Goal: Information Seeking & Learning: Find specific fact

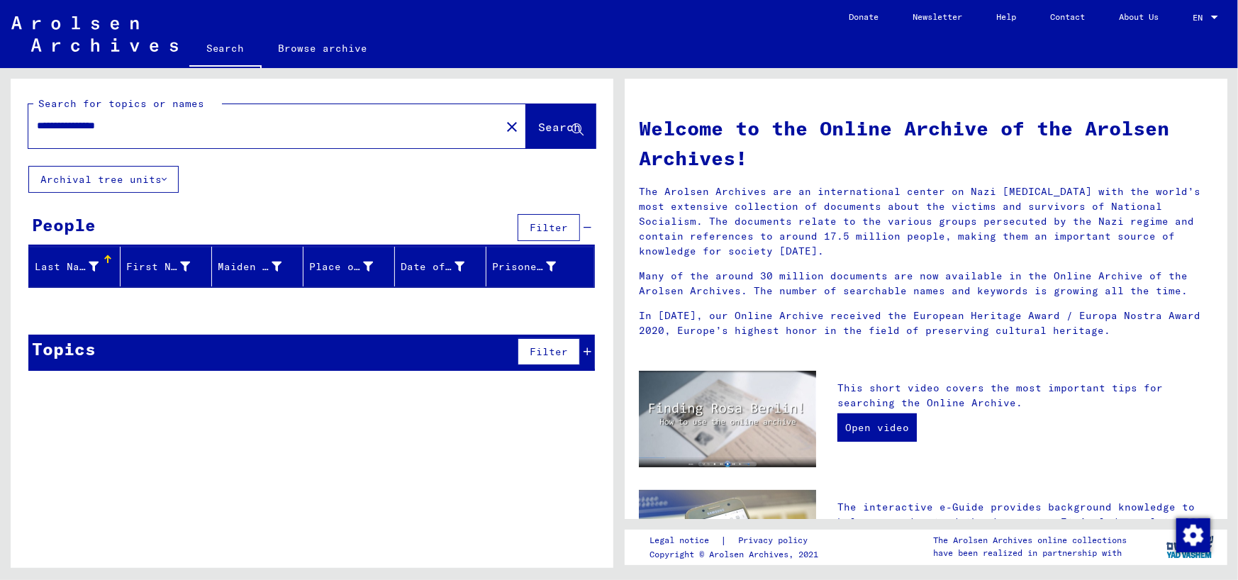
drag, startPoint x: 159, startPoint y: 125, endPoint x: 0, endPoint y: 123, distance: 158.8
click at [0, 123] on div "**********" at bounding box center [309, 318] width 619 height 500
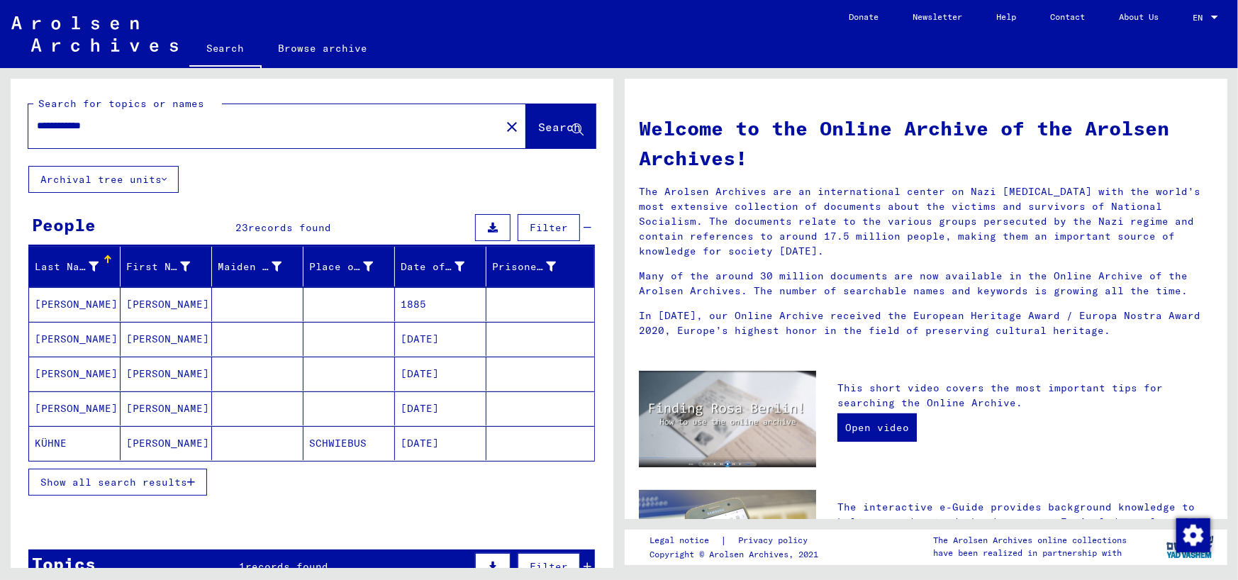
click at [60, 303] on mat-cell "[PERSON_NAME]" at bounding box center [74, 304] width 91 height 34
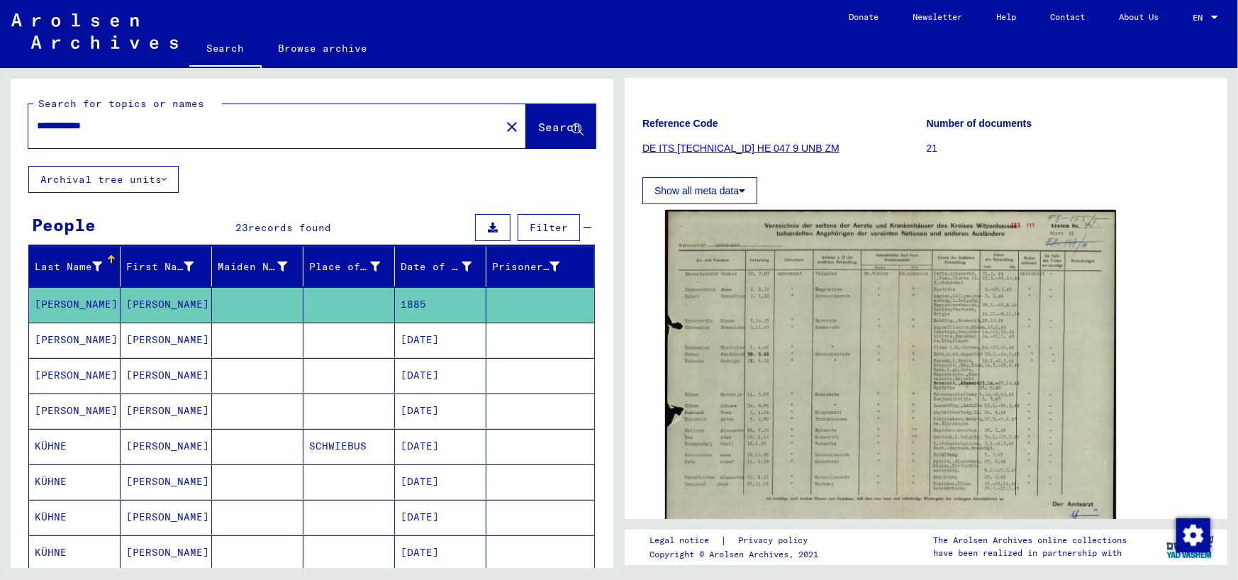
scroll to position [213, 0]
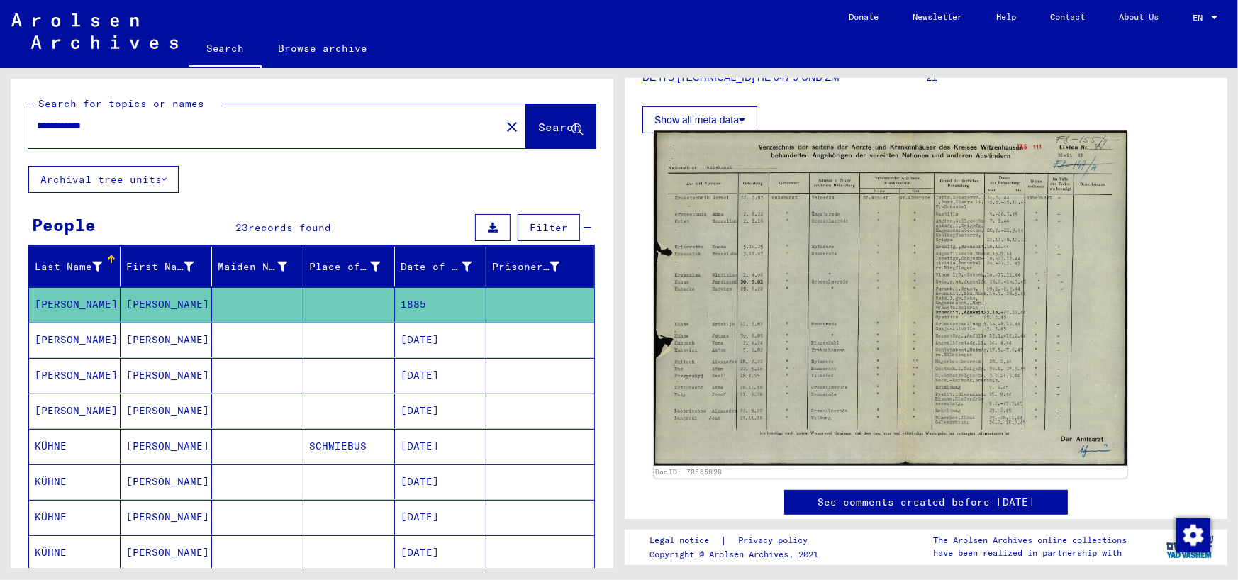
click at [822, 269] on img at bounding box center [890, 298] width 473 height 335
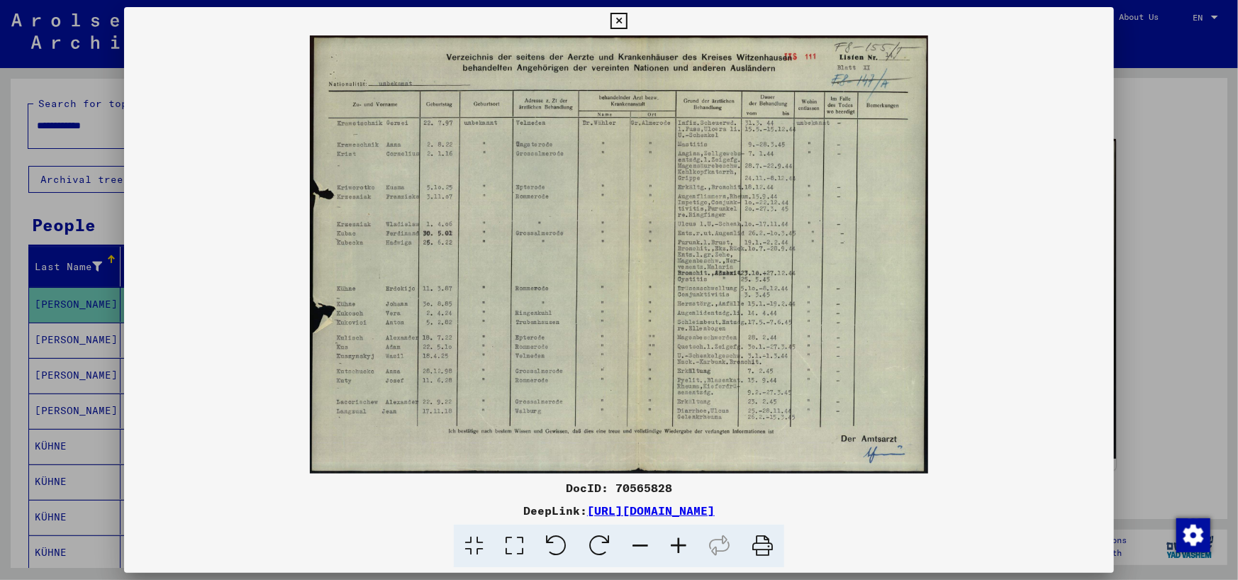
click at [619, 21] on icon at bounding box center [618, 21] width 16 height 17
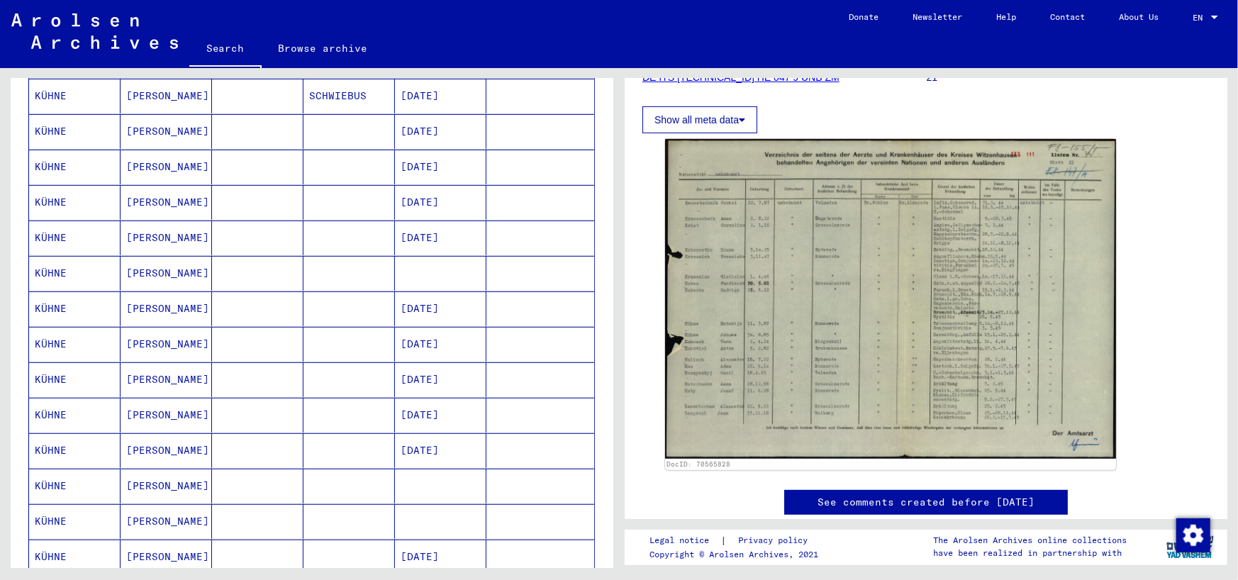
scroll to position [354, 0]
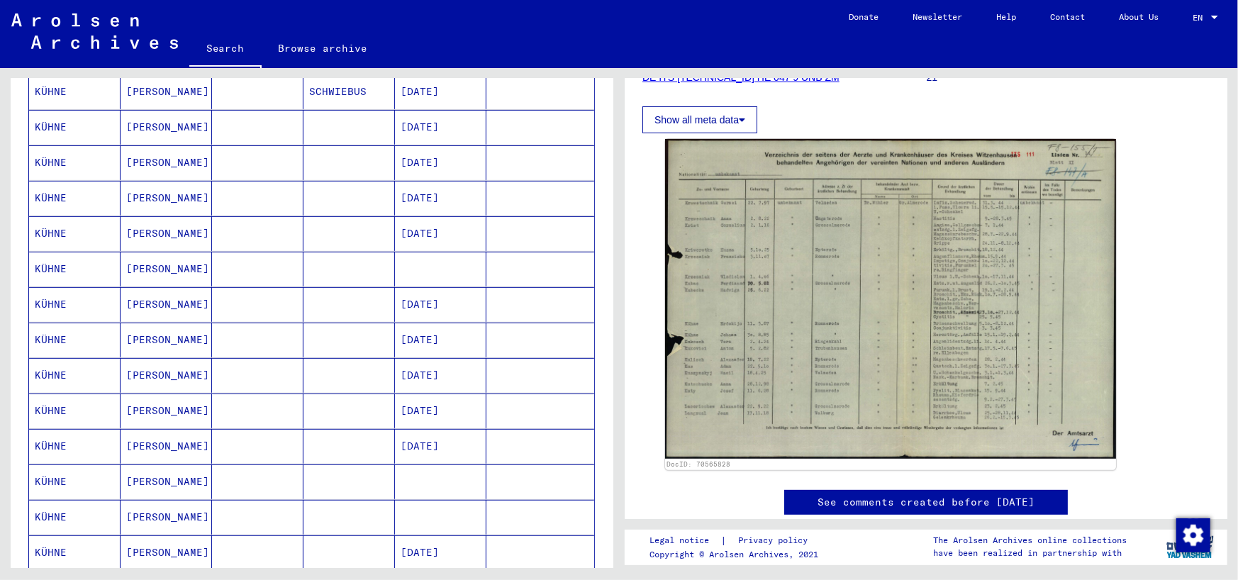
click at [51, 197] on mat-cell "KÜHNE" at bounding box center [74, 198] width 91 height 35
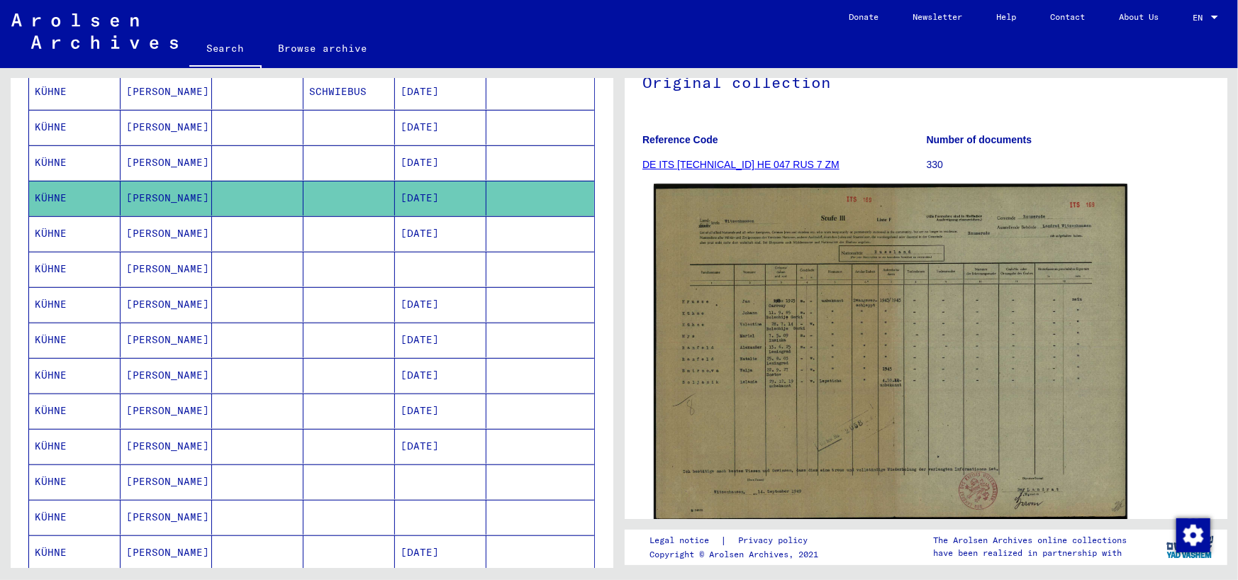
scroll to position [142, 0]
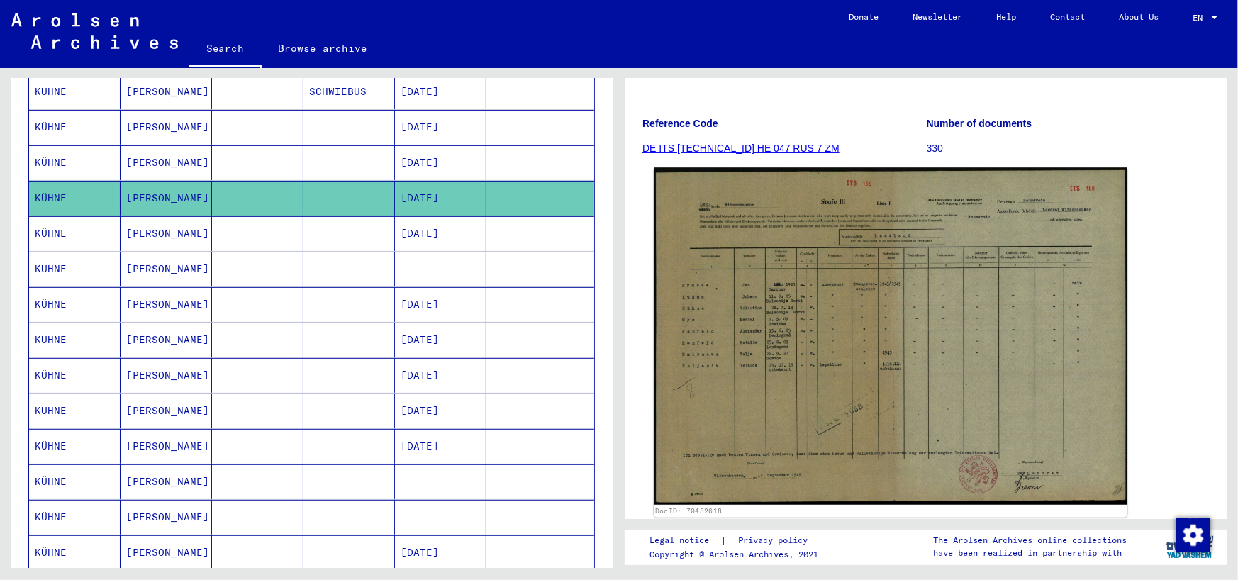
click at [785, 301] on img at bounding box center [890, 335] width 473 height 337
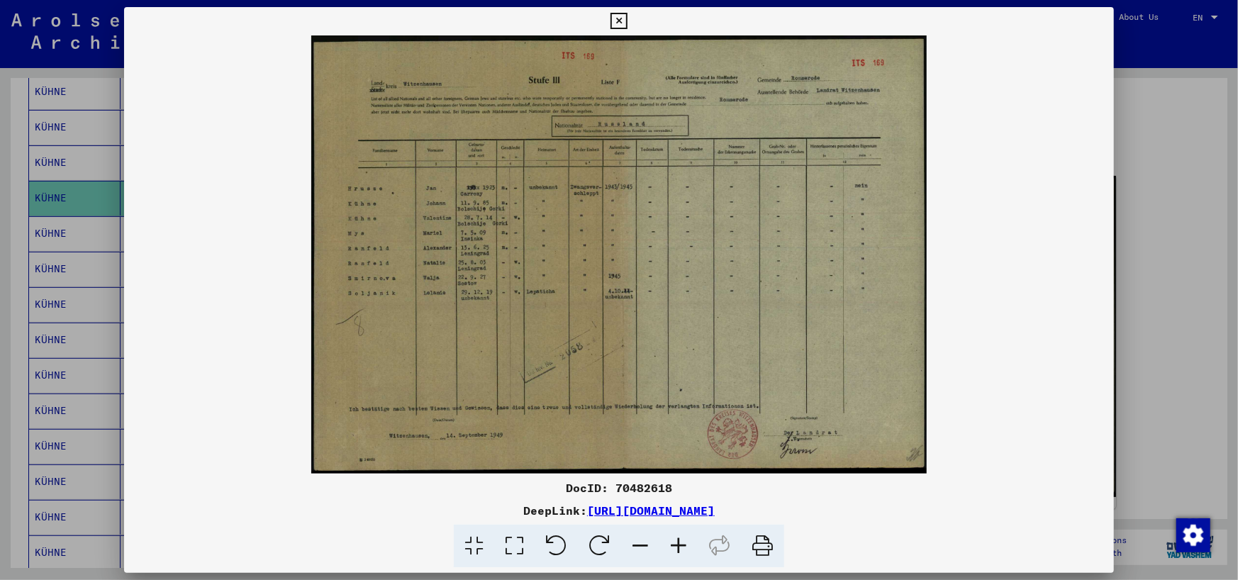
click at [619, 19] on icon at bounding box center [618, 21] width 16 height 17
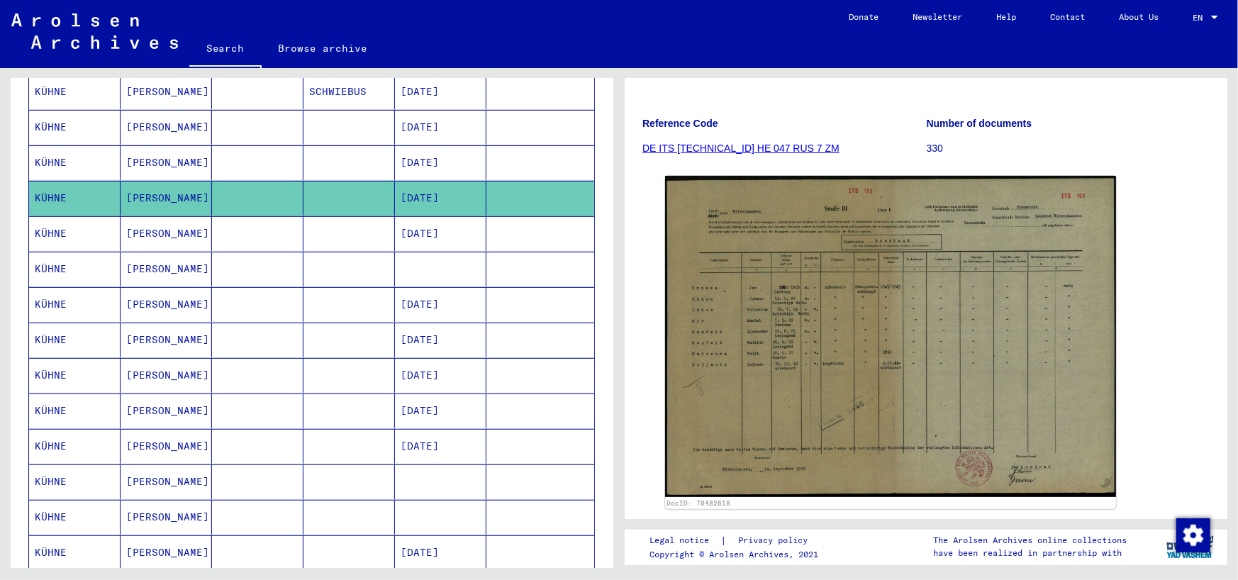
click at [67, 369] on mat-cell "KÜHNE" at bounding box center [74, 375] width 91 height 35
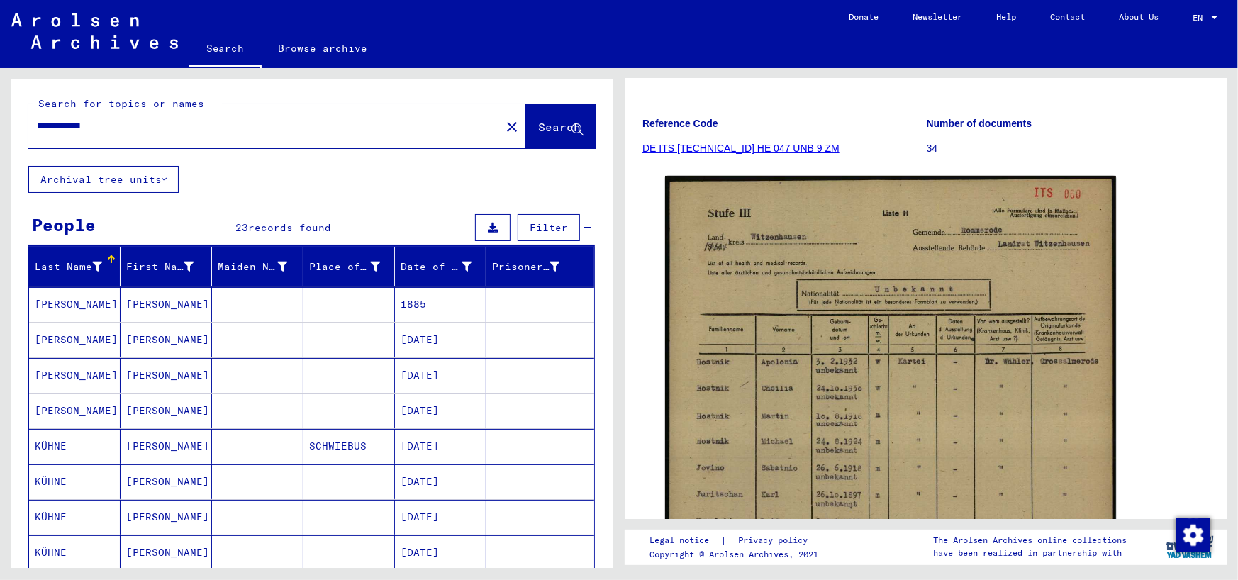
drag, startPoint x: 144, startPoint y: 128, endPoint x: 0, endPoint y: 125, distance: 143.9
click at [0, 125] on div "**********" at bounding box center [309, 318] width 619 height 500
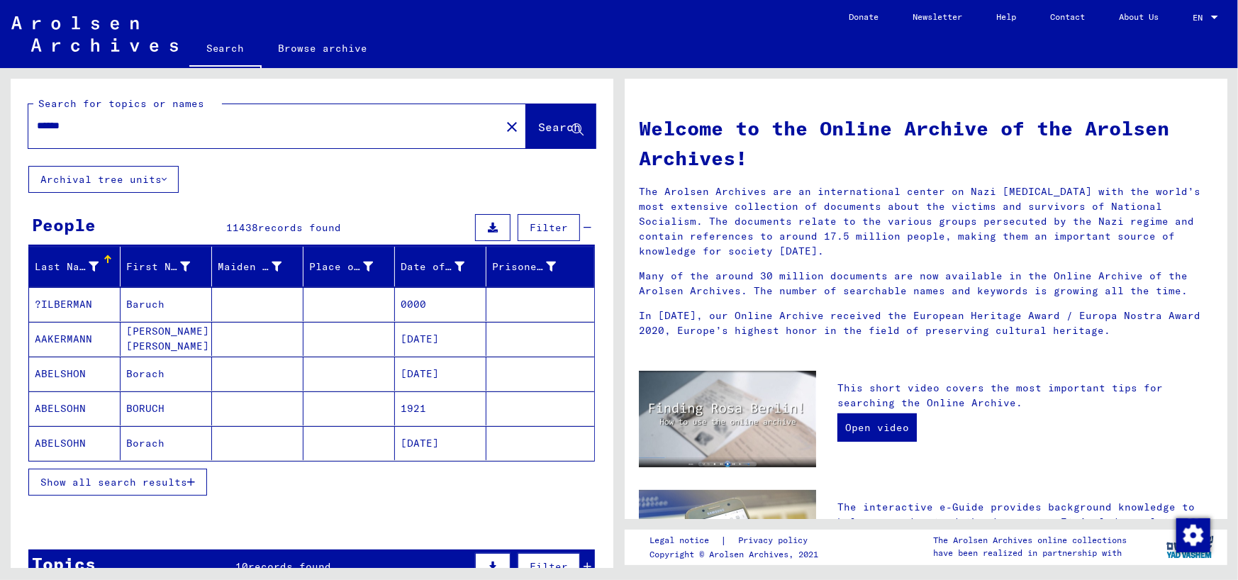
drag, startPoint x: 81, startPoint y: 134, endPoint x: 0, endPoint y: 127, distance: 81.1
click at [0, 127] on div "Search for topics or names ****** close Search Archival tree units People 11438…" at bounding box center [309, 318] width 619 height 500
click at [118, 123] on input "******" at bounding box center [260, 125] width 447 height 15
drag, startPoint x: 118, startPoint y: 123, endPoint x: 0, endPoint y: 132, distance: 118.0
click at [0, 132] on div "Search for topics or names ****** close Search Archival tree units People 11438…" at bounding box center [309, 318] width 619 height 500
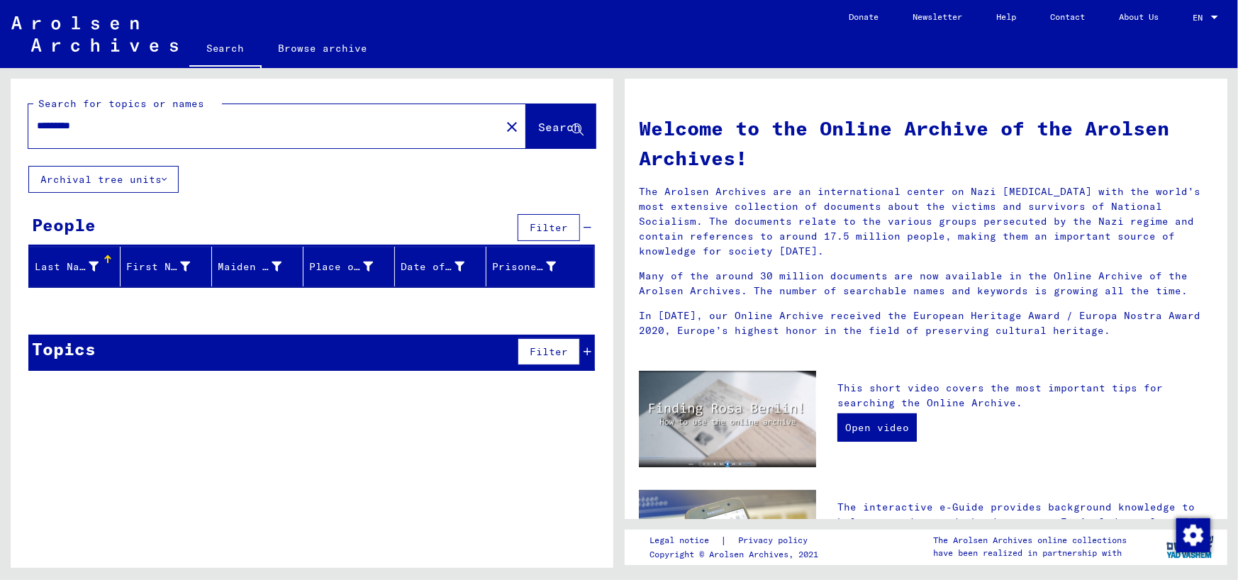
drag, startPoint x: 105, startPoint y: 131, endPoint x: 0, endPoint y: 121, distance: 105.4
click at [0, 121] on div "Search for topics or names ********* close Search Archival tree units People Fi…" at bounding box center [309, 318] width 619 height 500
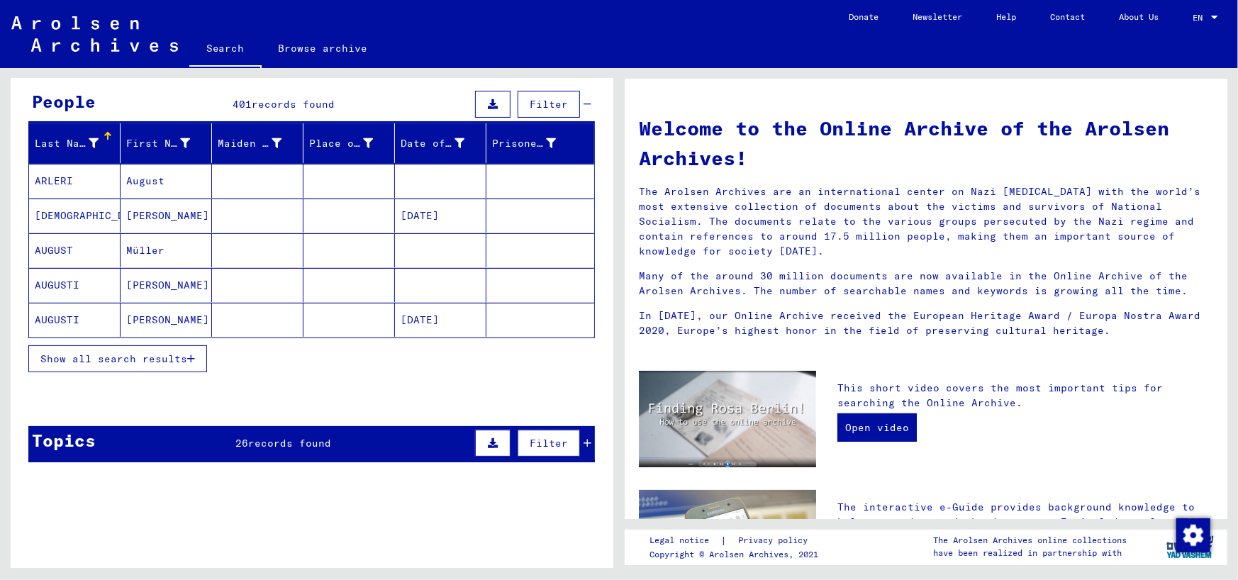
scroll to position [142, 0]
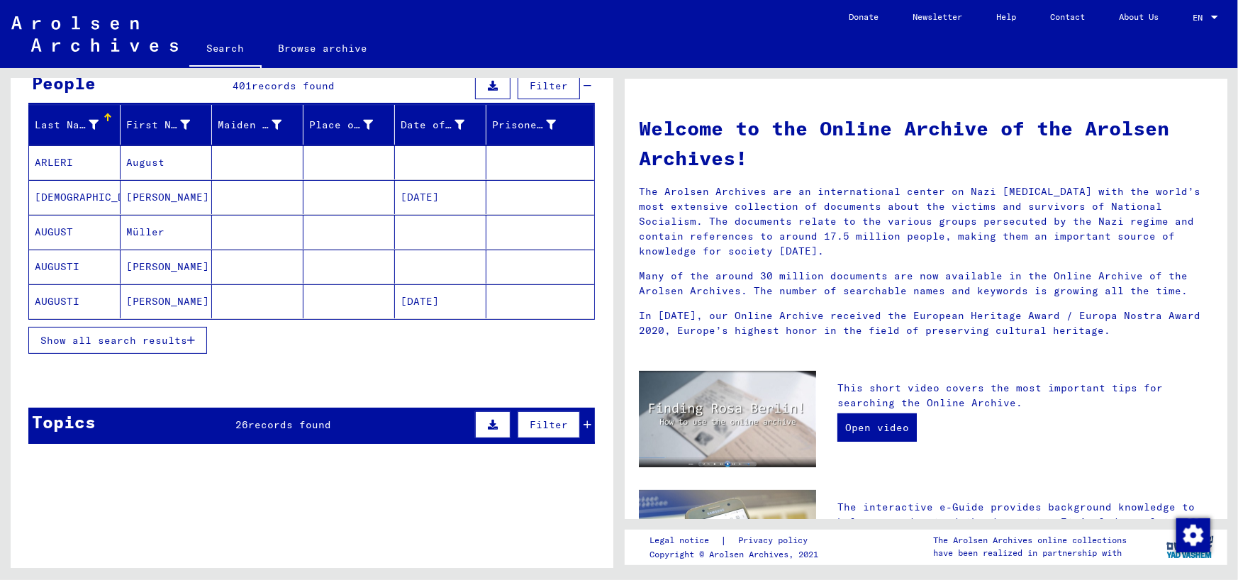
click at [191, 339] on icon "button" at bounding box center [191, 340] width 8 height 10
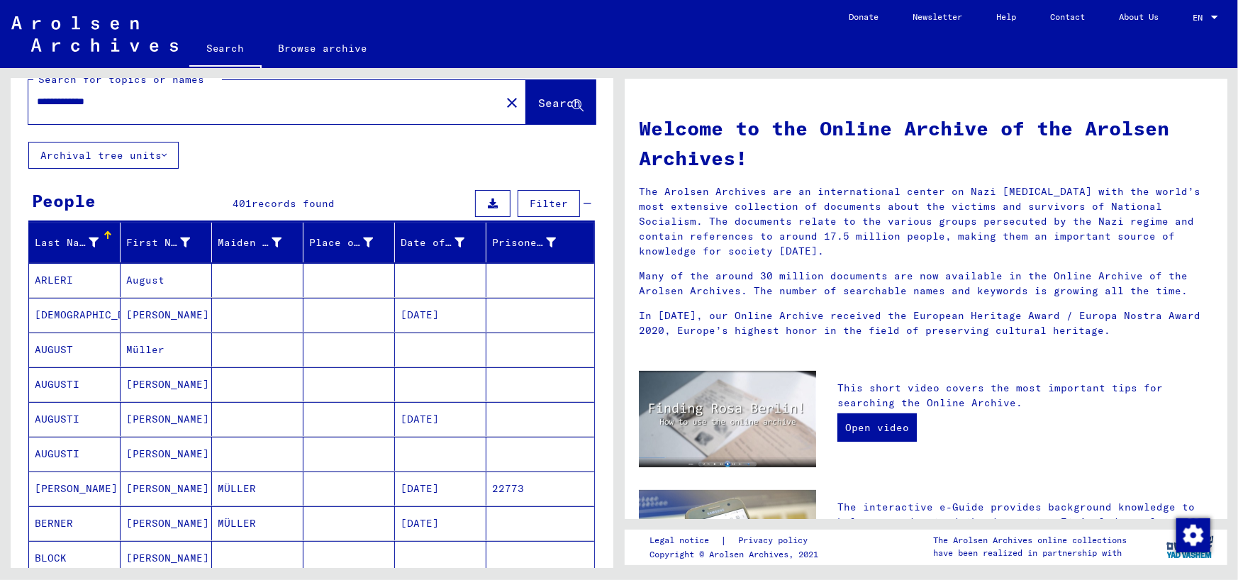
scroll to position [0, 0]
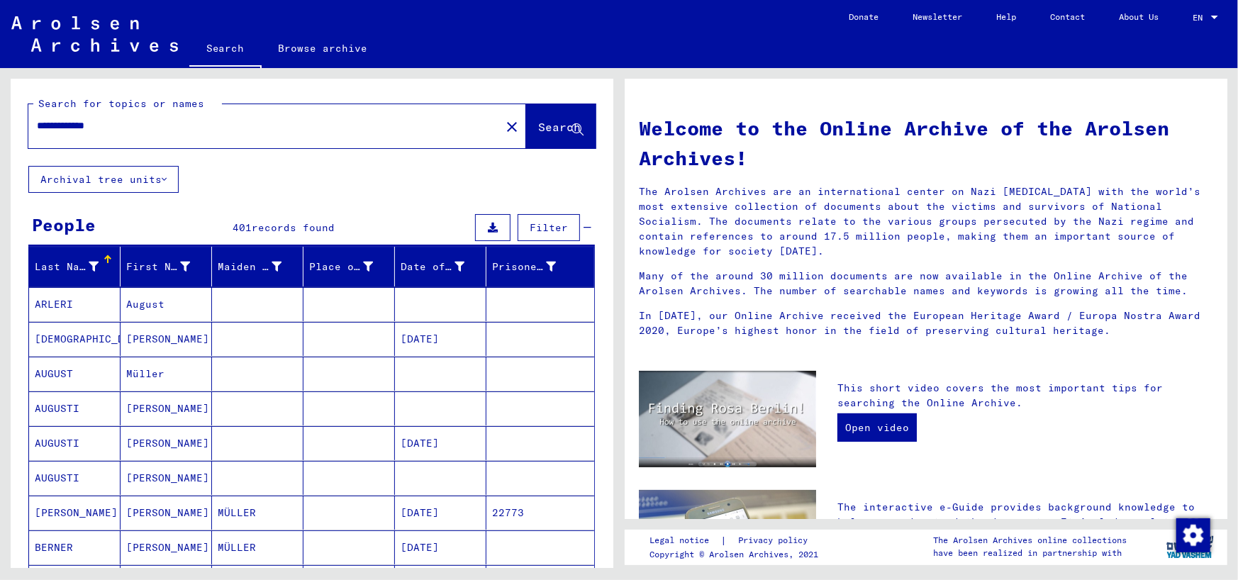
drag, startPoint x: 72, startPoint y: 128, endPoint x: 4, endPoint y: 127, distance: 67.3
click at [4, 127] on div "**********" at bounding box center [309, 318] width 619 height 500
type input "**********"
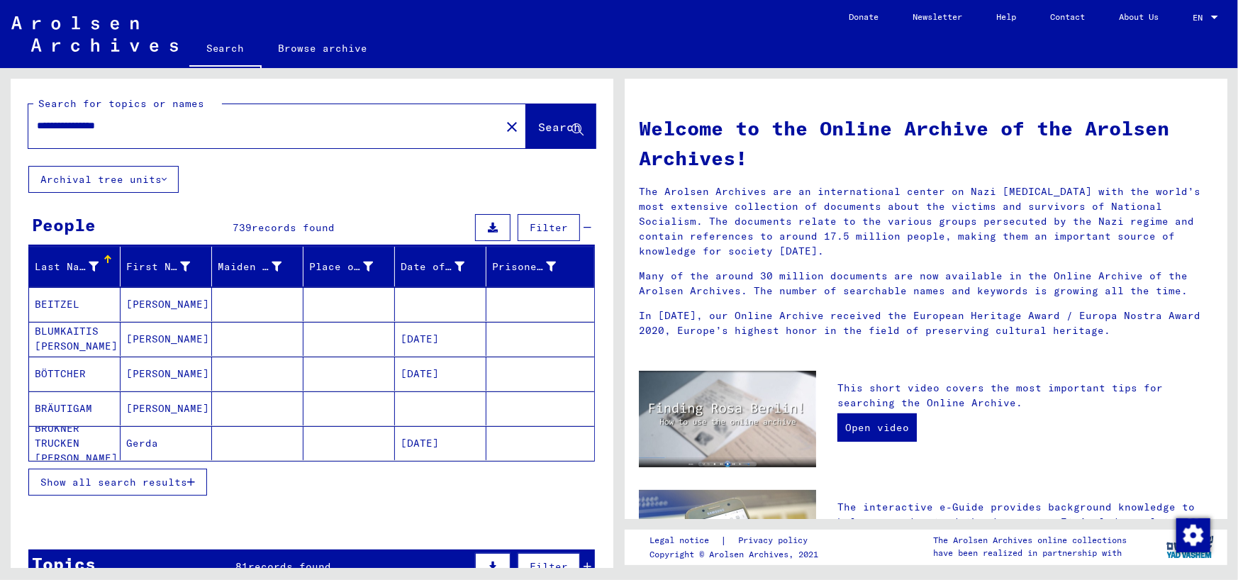
click at [191, 480] on icon "button" at bounding box center [191, 482] width 8 height 10
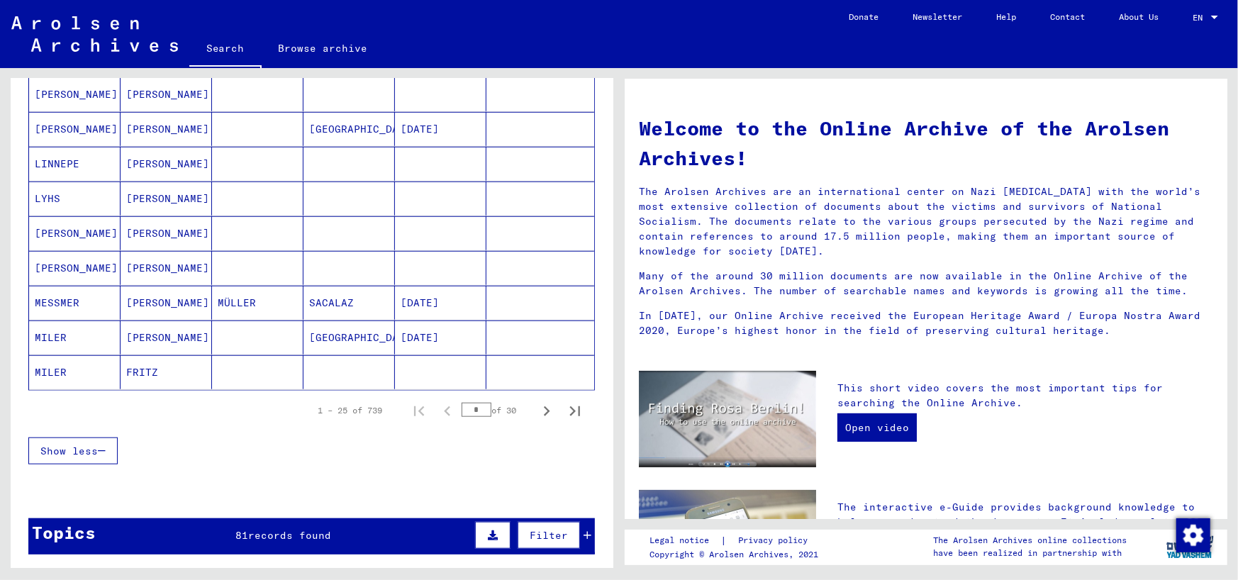
scroll to position [780, 0]
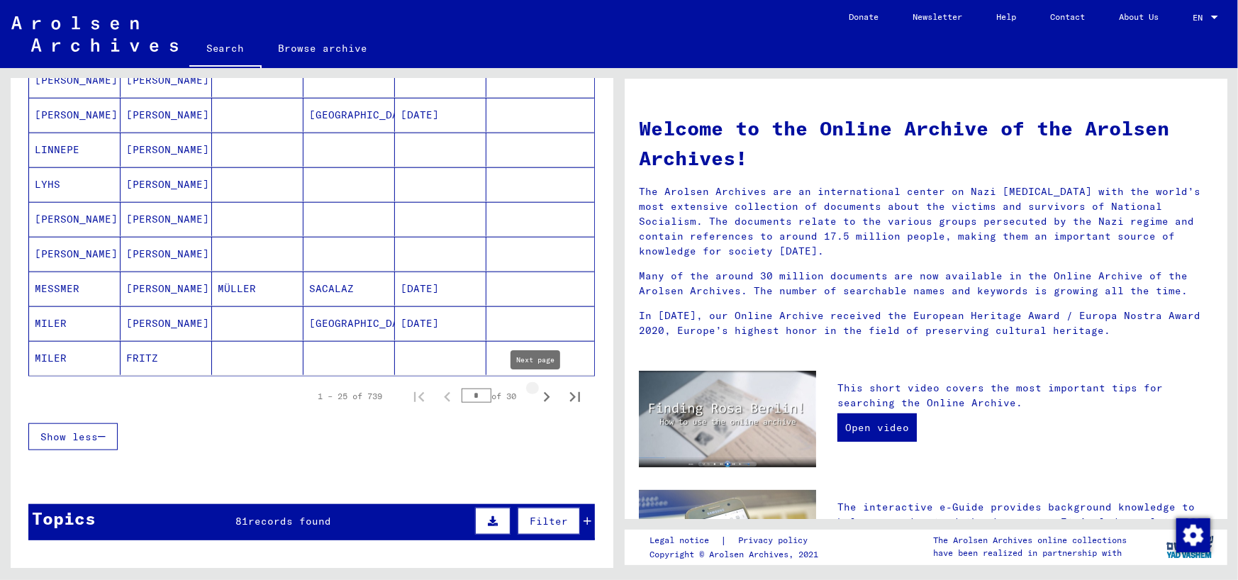
click at [544, 392] on icon "Next page" at bounding box center [547, 397] width 6 height 10
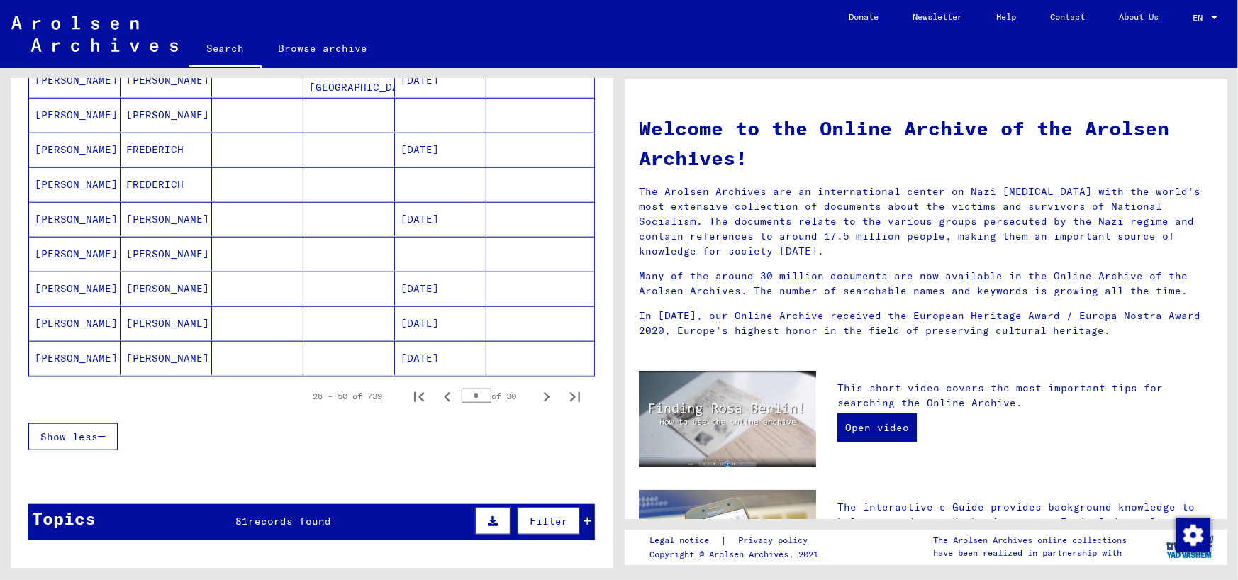
click at [537, 393] on icon "Next page" at bounding box center [547, 397] width 20 height 20
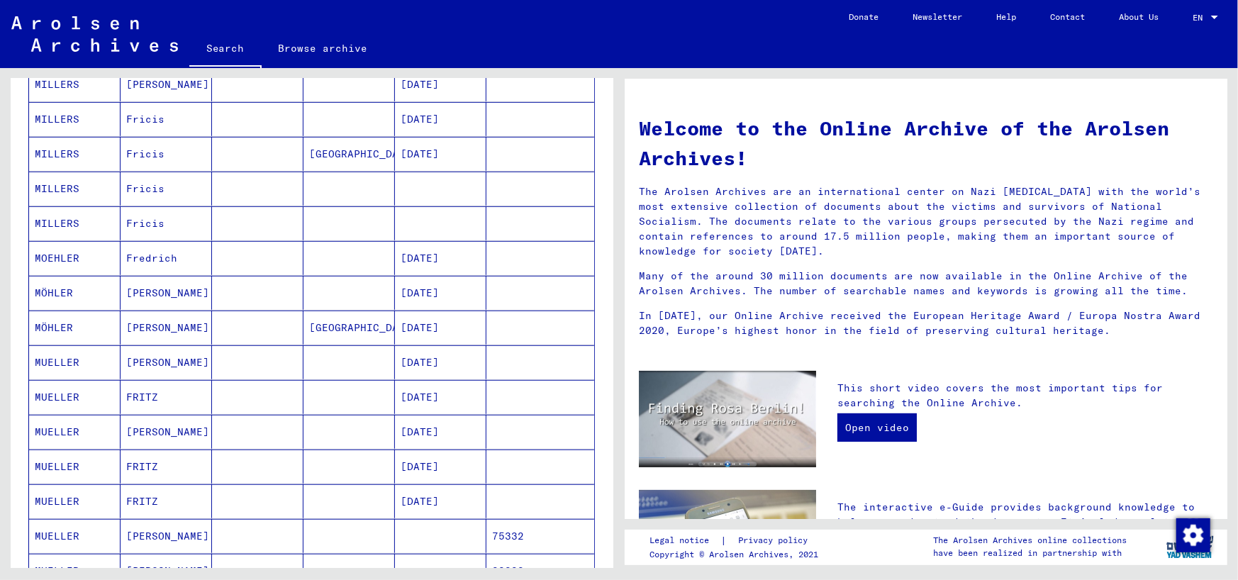
scroll to position [638, 0]
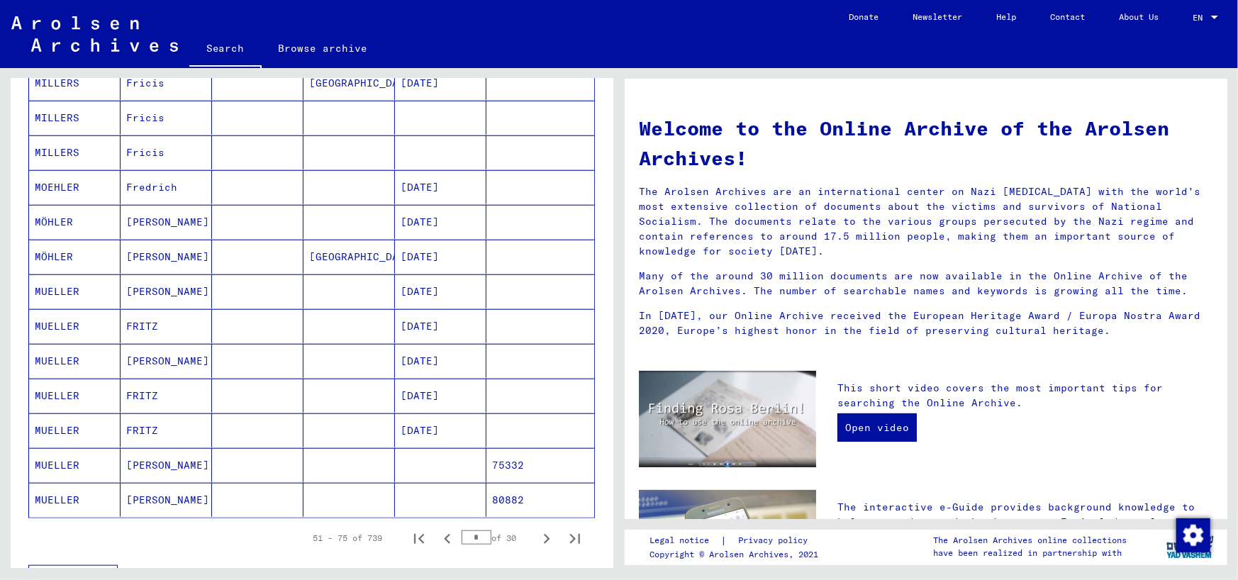
click at [63, 325] on mat-cell "MUELLER" at bounding box center [74, 326] width 91 height 34
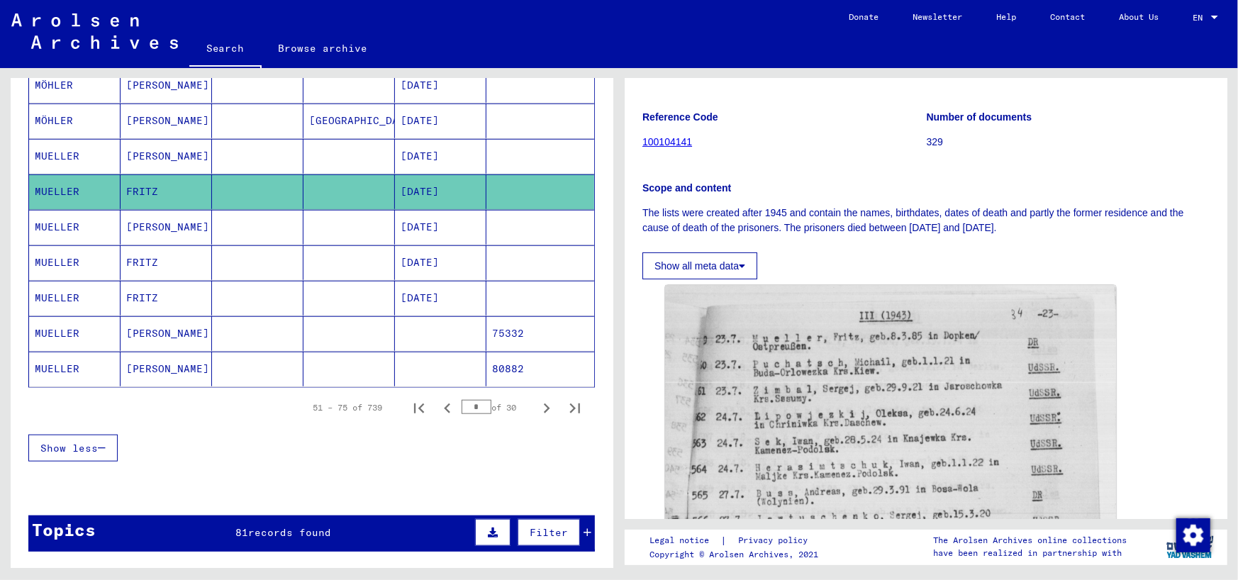
scroll to position [787, 0]
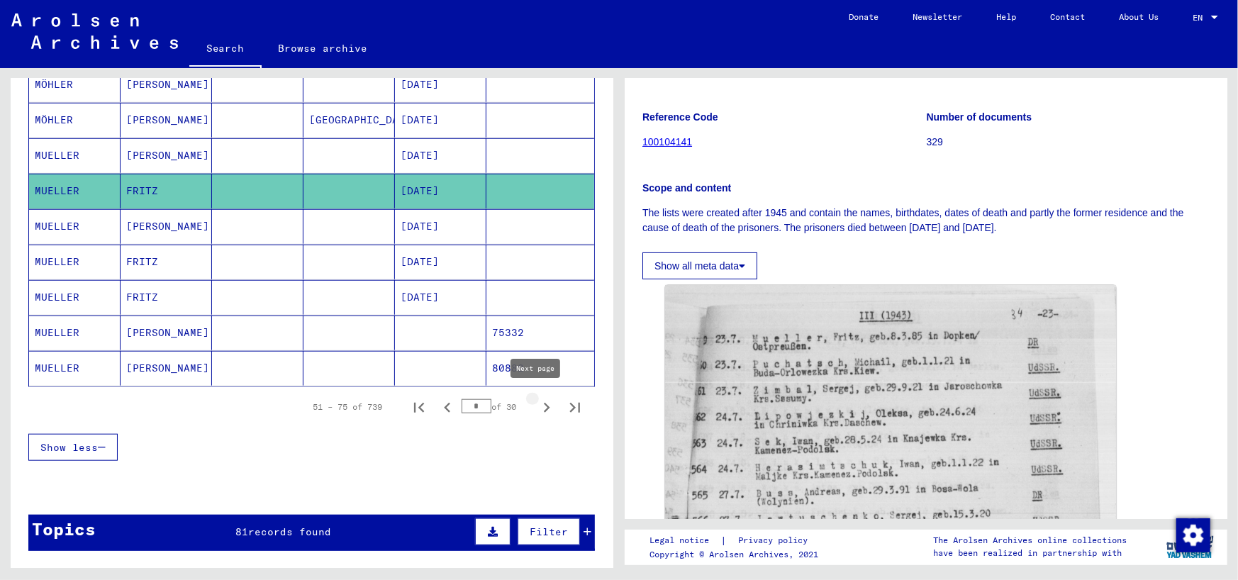
click at [537, 398] on icon "Next page" at bounding box center [547, 408] width 20 height 20
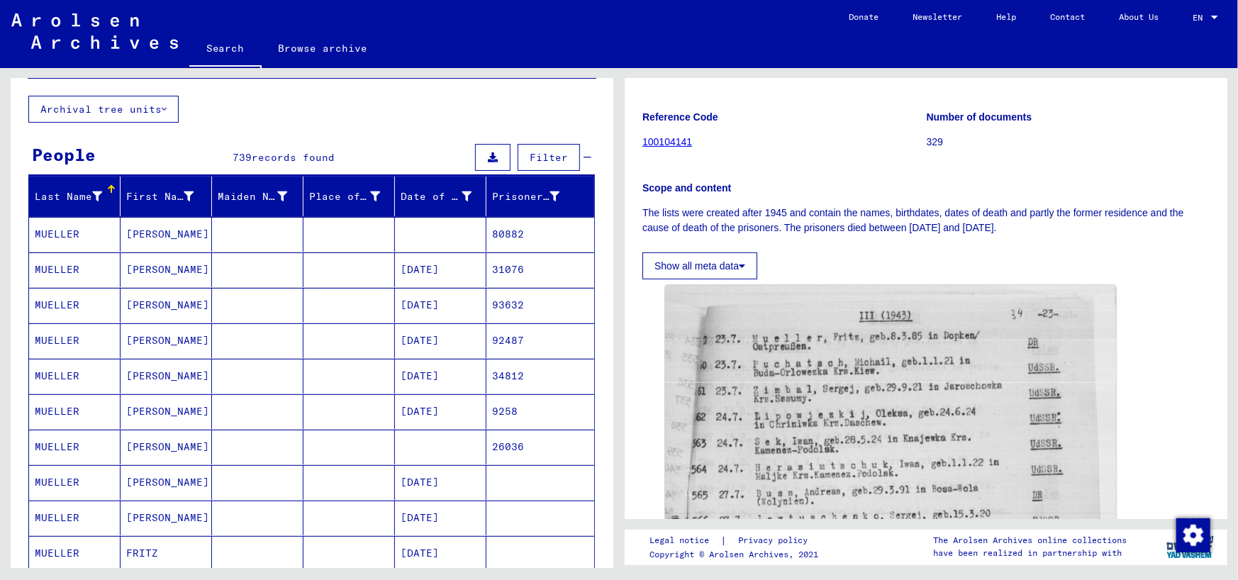
scroll to position [142, 0]
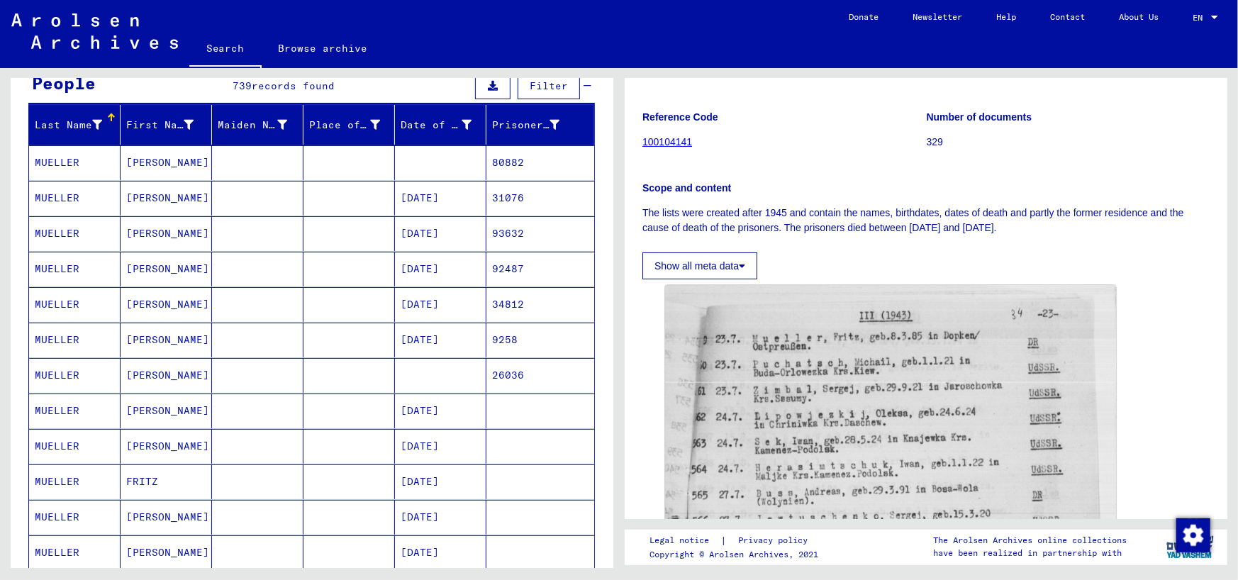
click at [68, 201] on mat-cell "MUELLER" at bounding box center [74, 198] width 91 height 35
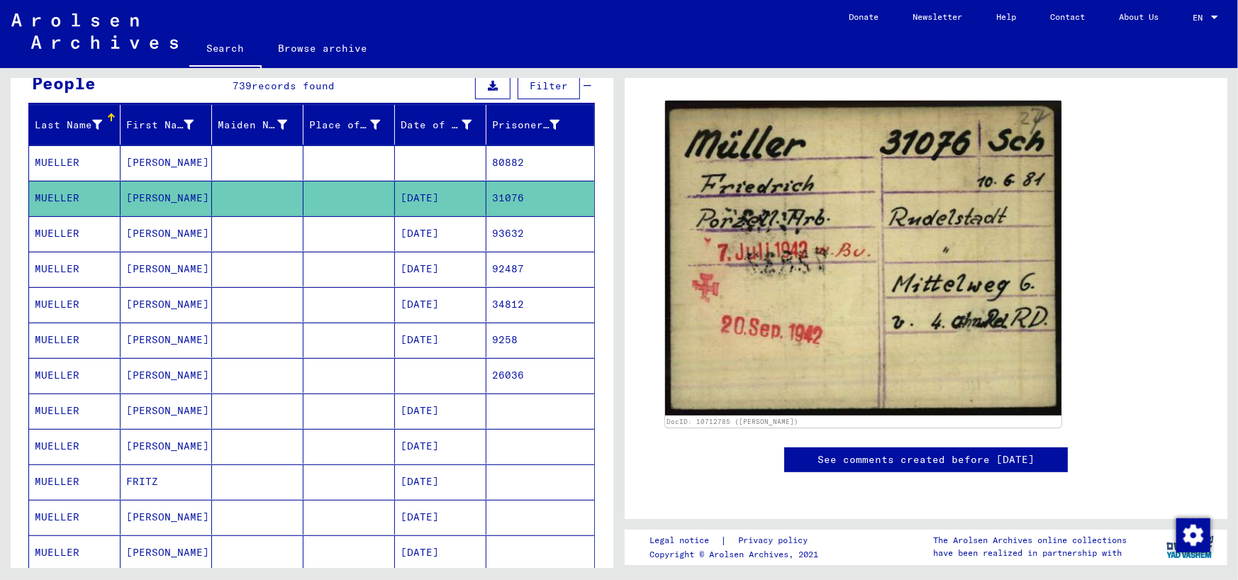
scroll to position [142, 0]
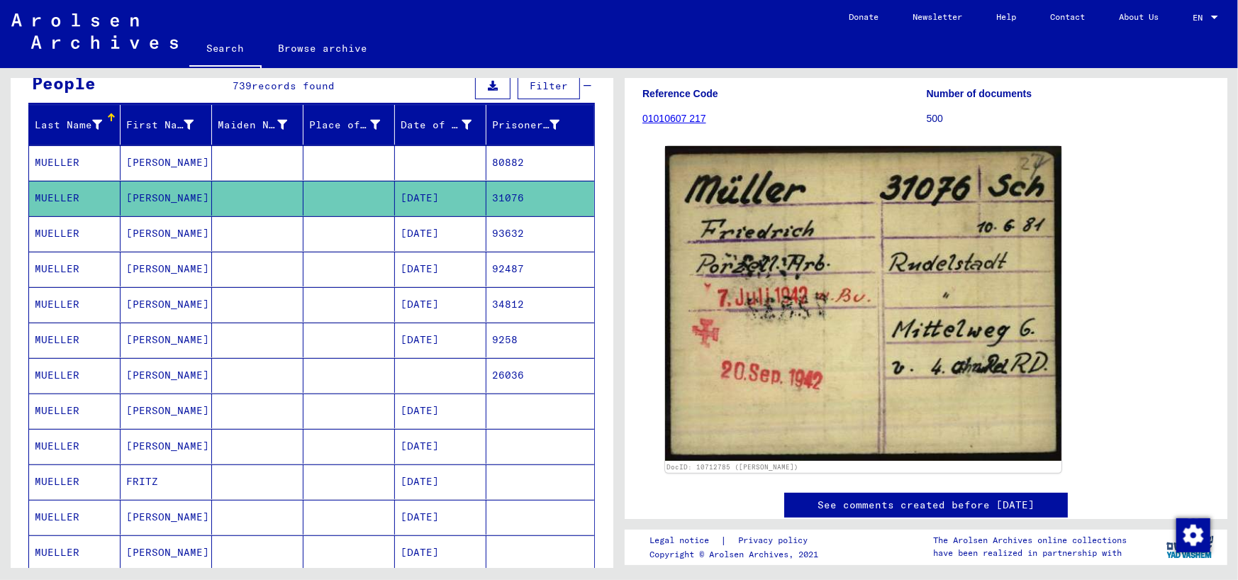
click at [62, 235] on mat-cell "MUELLER" at bounding box center [74, 233] width 91 height 35
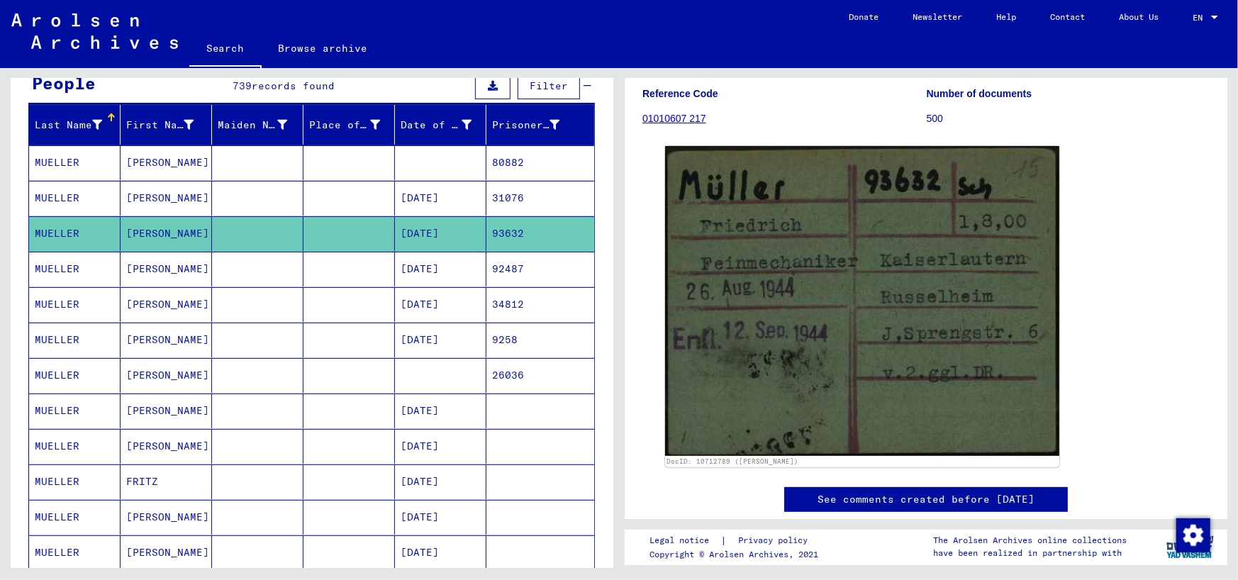
scroll to position [71, 0]
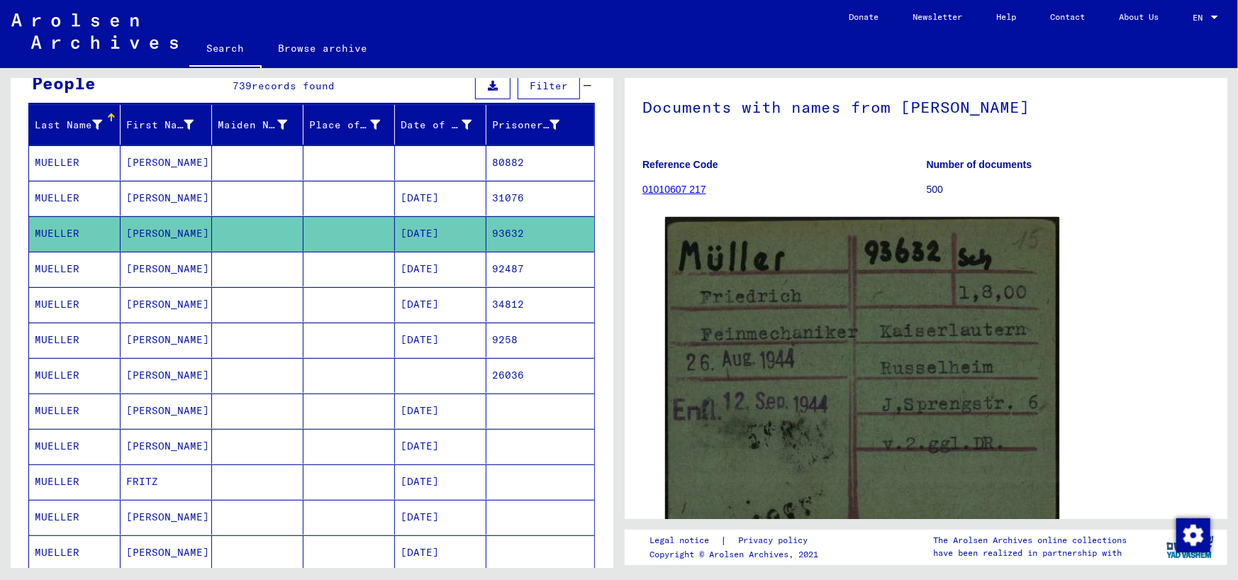
click at [67, 196] on mat-cell "MUELLER" at bounding box center [74, 198] width 91 height 35
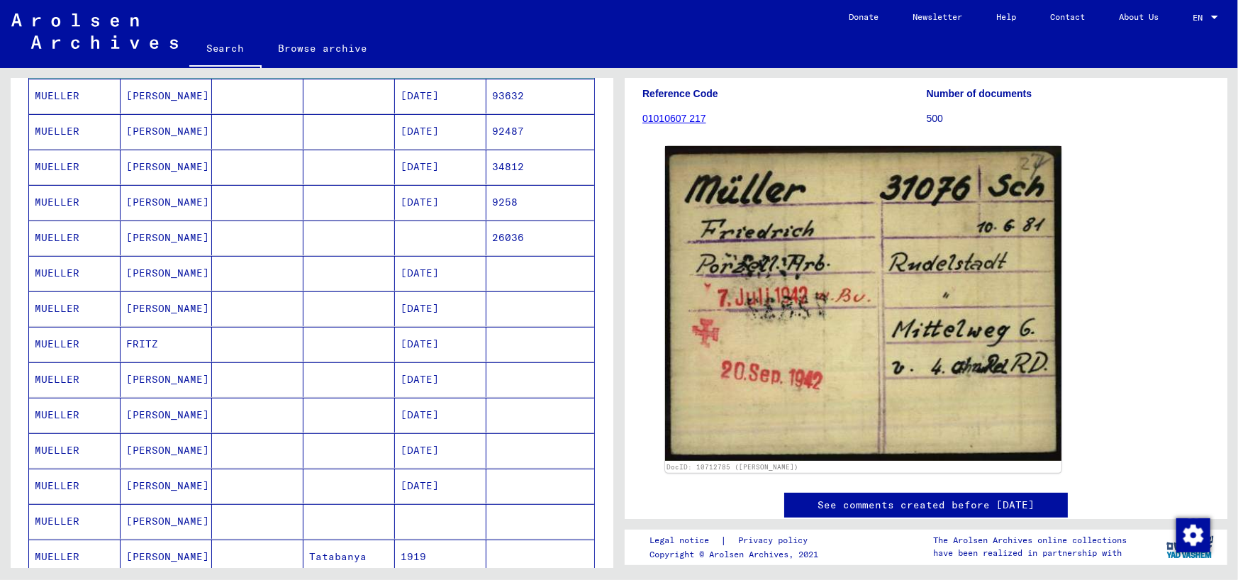
scroll to position [284, 0]
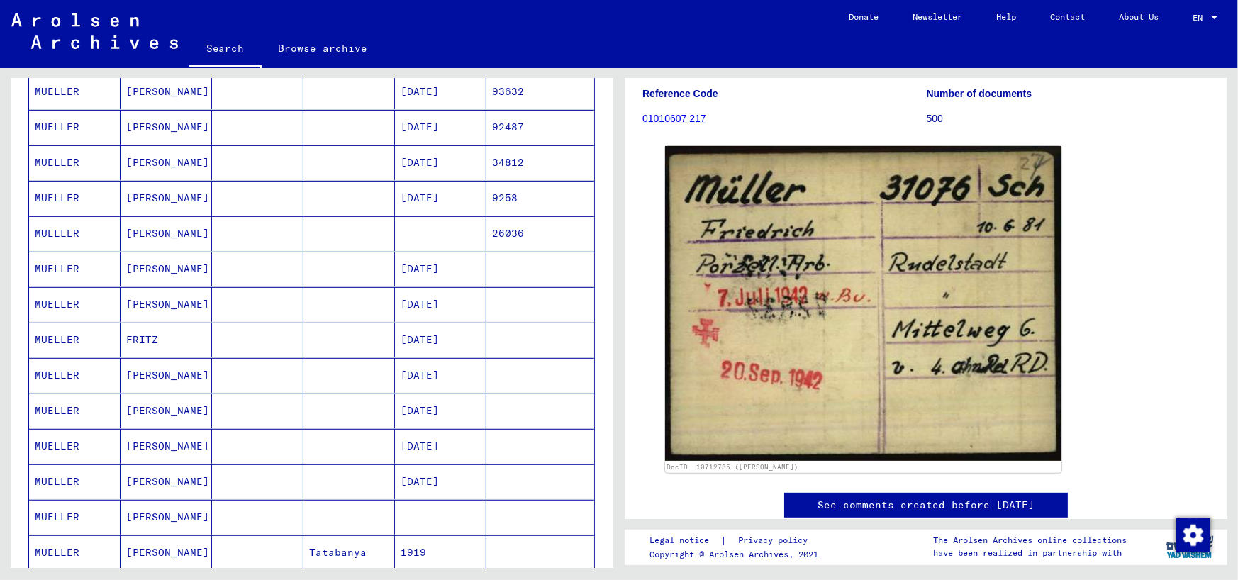
click at [49, 305] on mat-cell "MUELLER" at bounding box center [74, 304] width 91 height 35
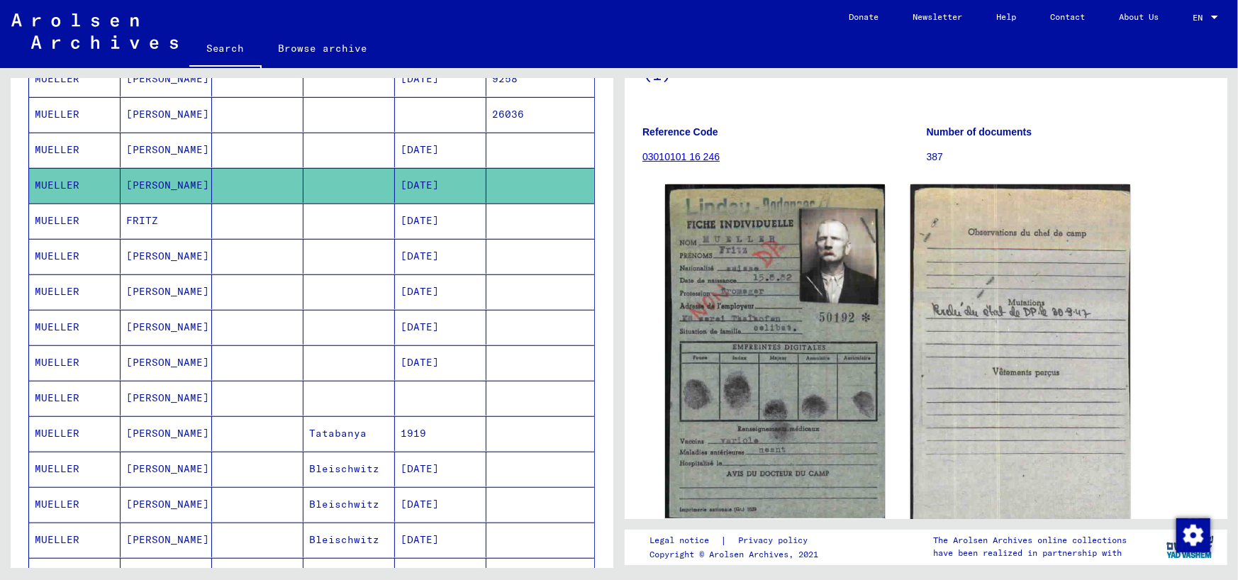
scroll to position [425, 0]
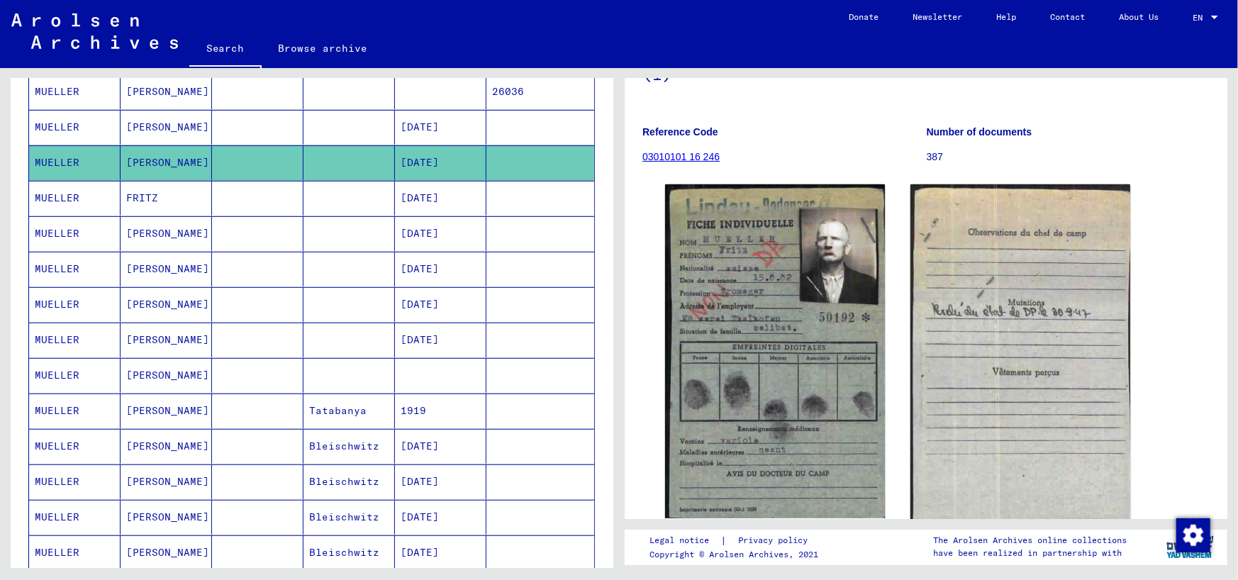
click at [67, 340] on mat-cell "MUELLER" at bounding box center [74, 340] width 91 height 35
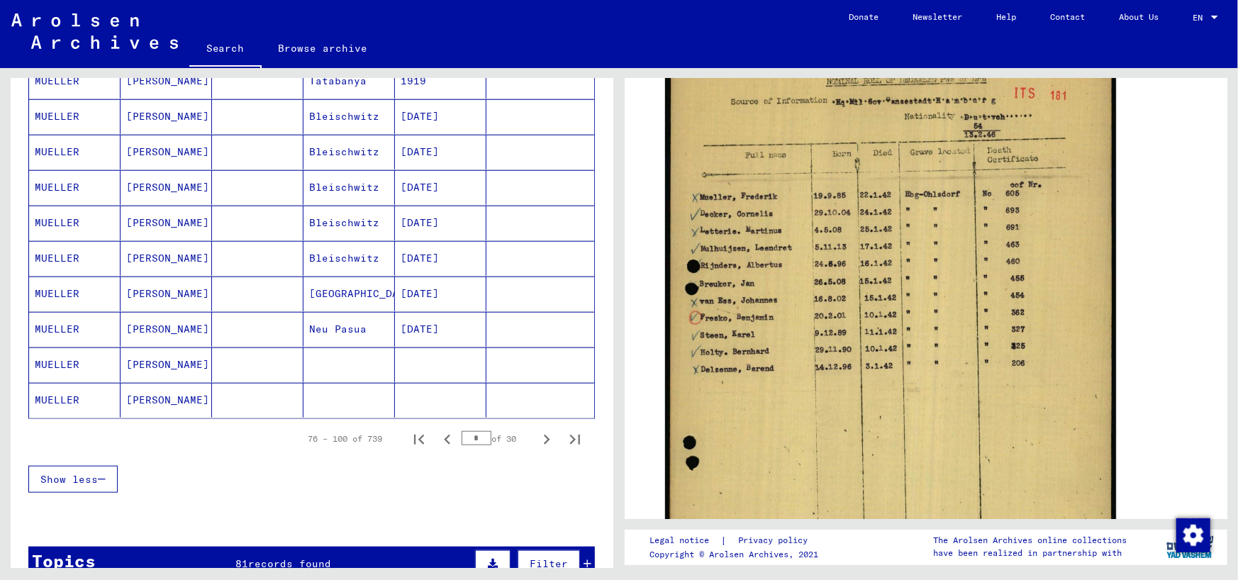
scroll to position [780, 0]
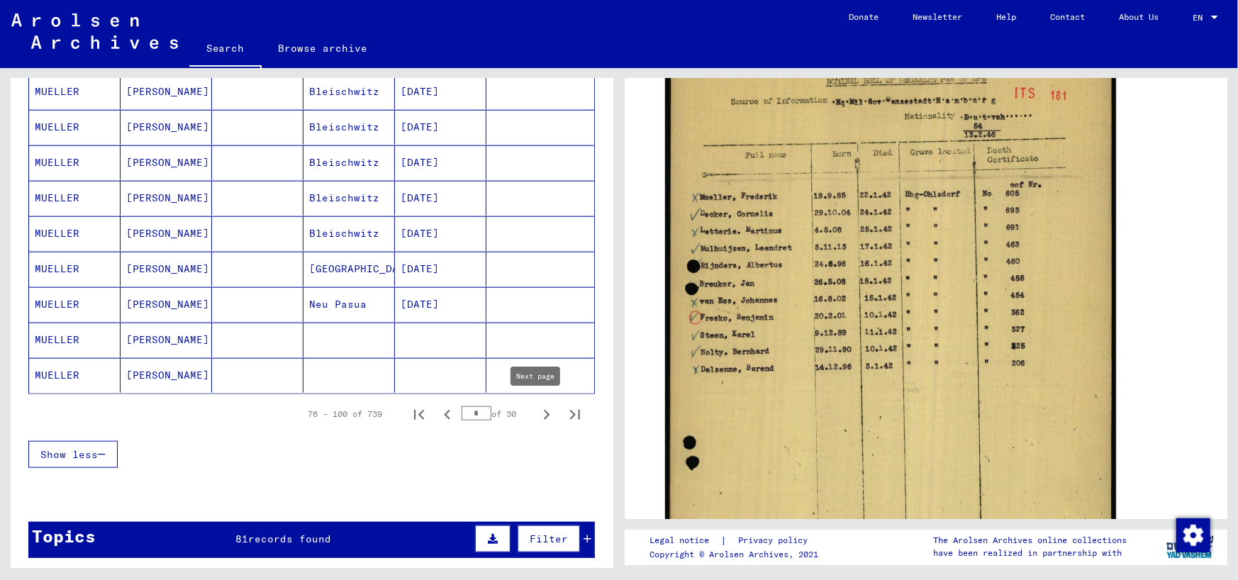
click at [537, 411] on icon "Next page" at bounding box center [547, 415] width 20 height 20
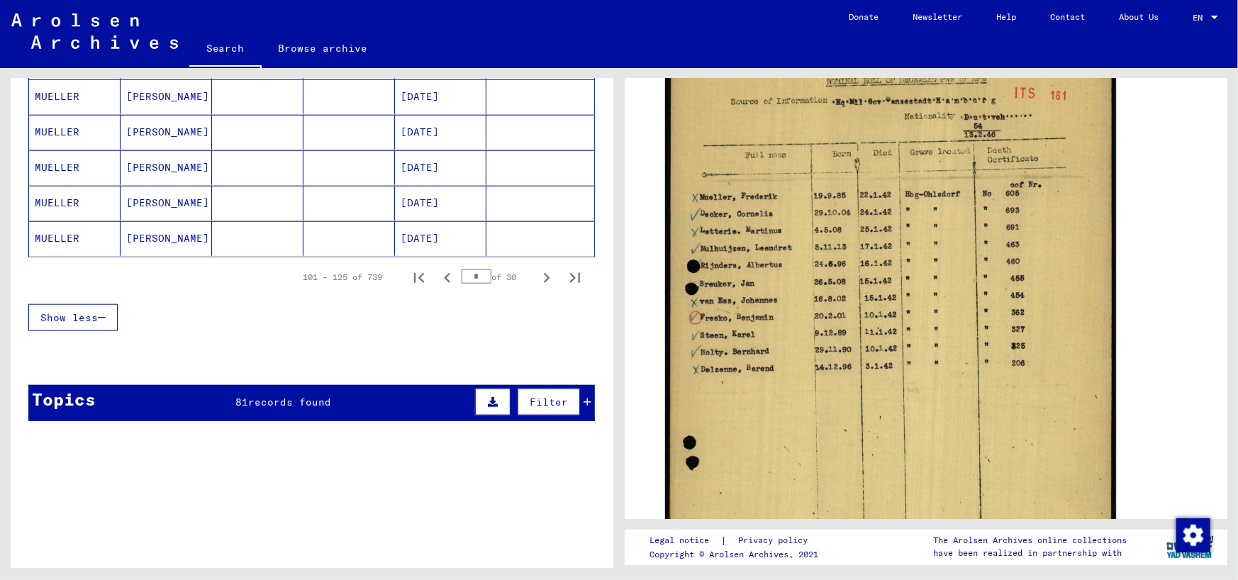
scroll to position [921, 0]
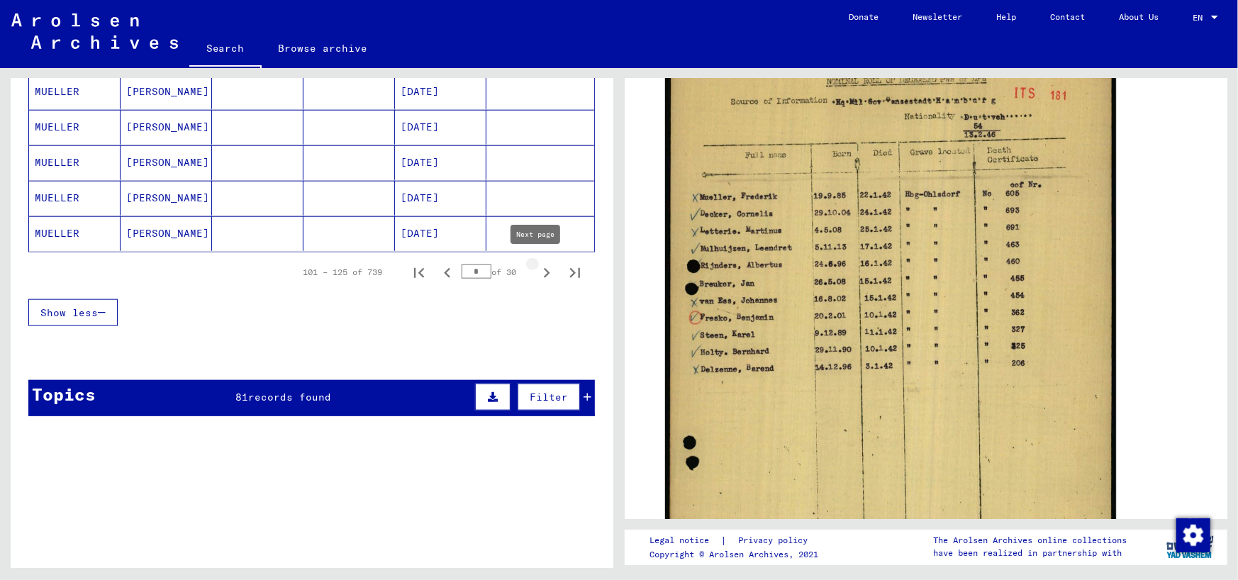
click at [544, 269] on icon "Next page" at bounding box center [547, 273] width 6 height 10
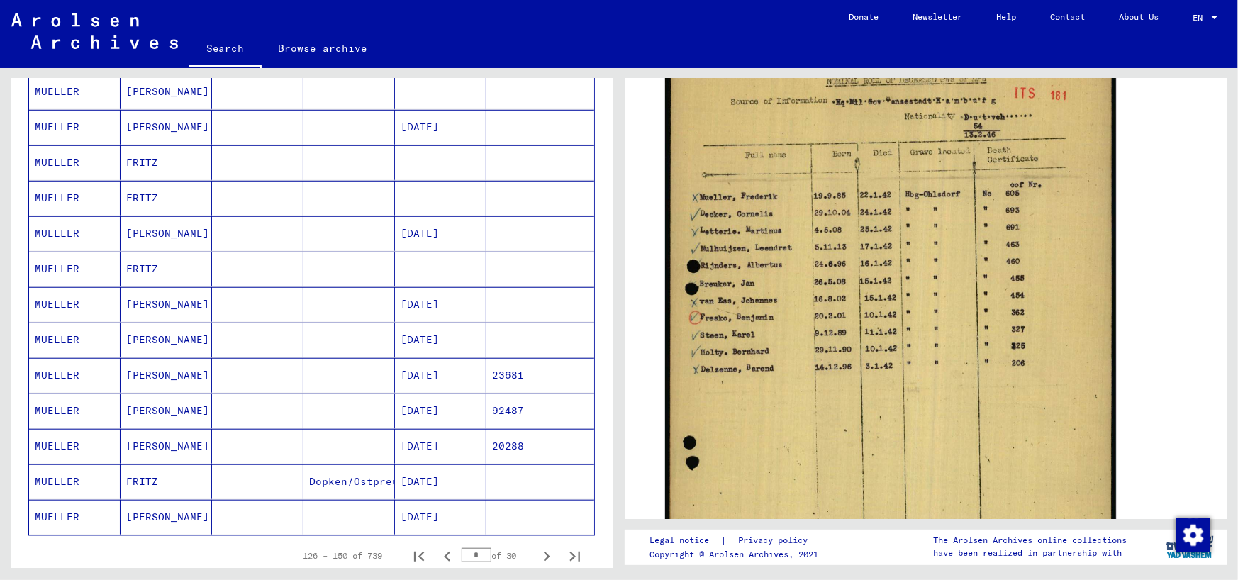
scroll to position [709, 0]
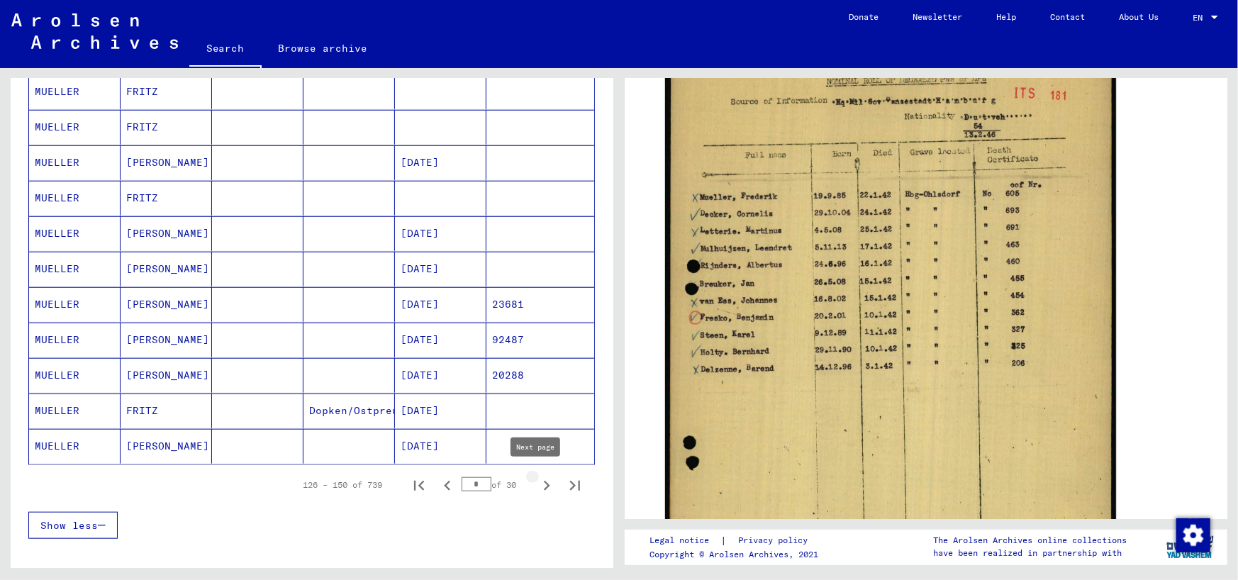
click at [537, 484] on icon "Next page" at bounding box center [547, 486] width 20 height 20
type input "*"
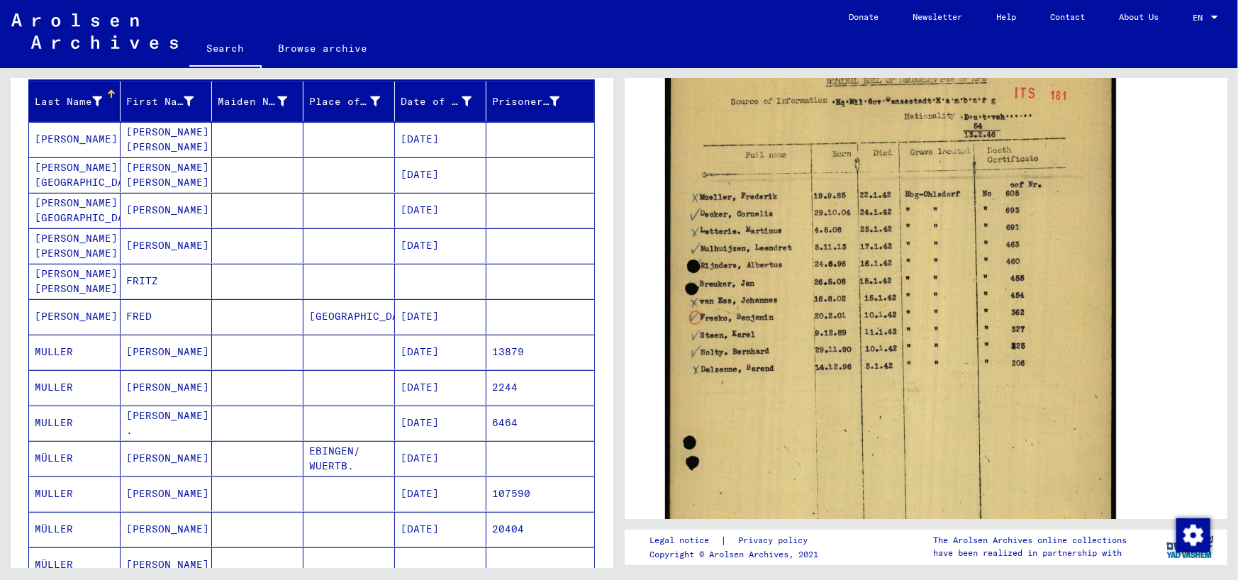
scroll to position [0, 0]
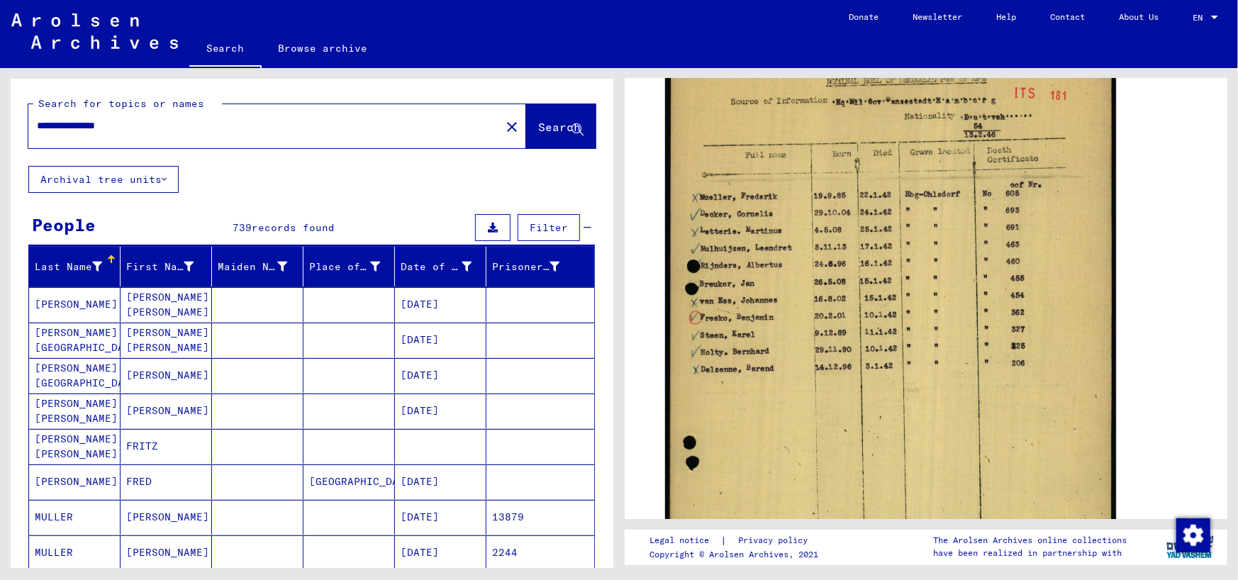
drag, startPoint x: 96, startPoint y: 127, endPoint x: 0, endPoint y: 127, distance: 95.7
click at [0, 127] on div "**********" at bounding box center [309, 318] width 619 height 500
type input "**********"
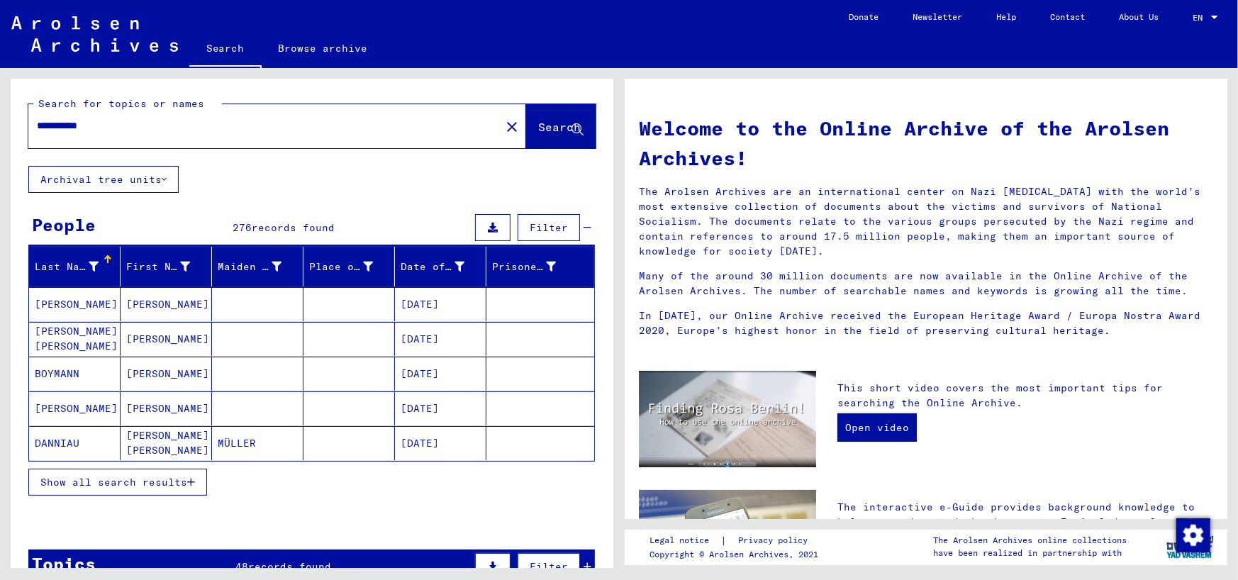
click at [193, 481] on icon "button" at bounding box center [191, 482] width 8 height 10
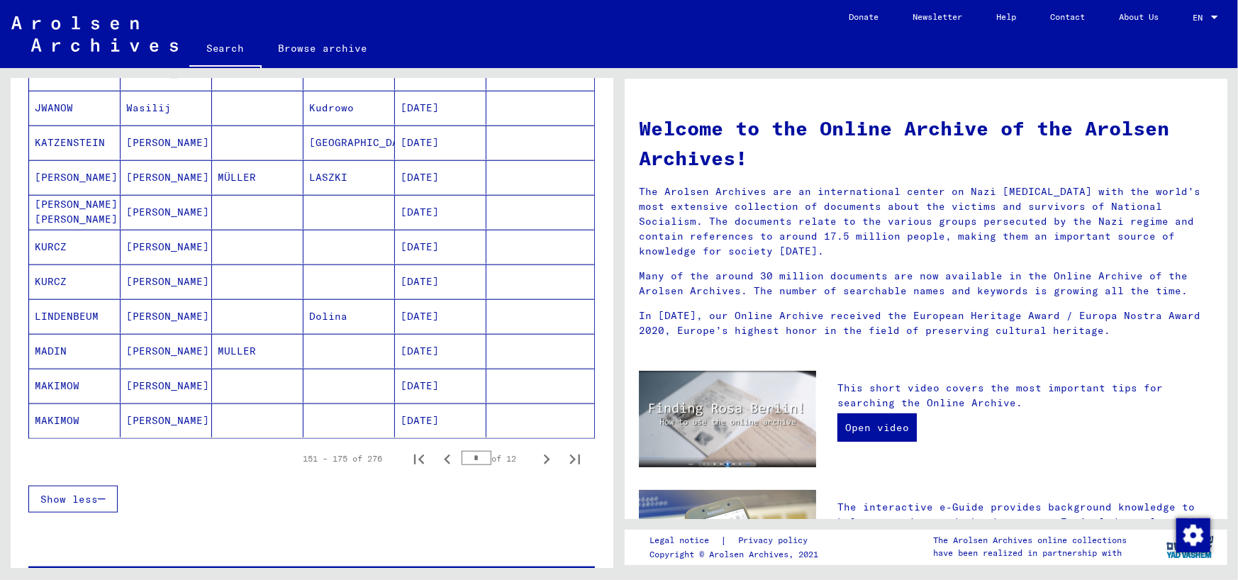
scroll to position [921, 0]
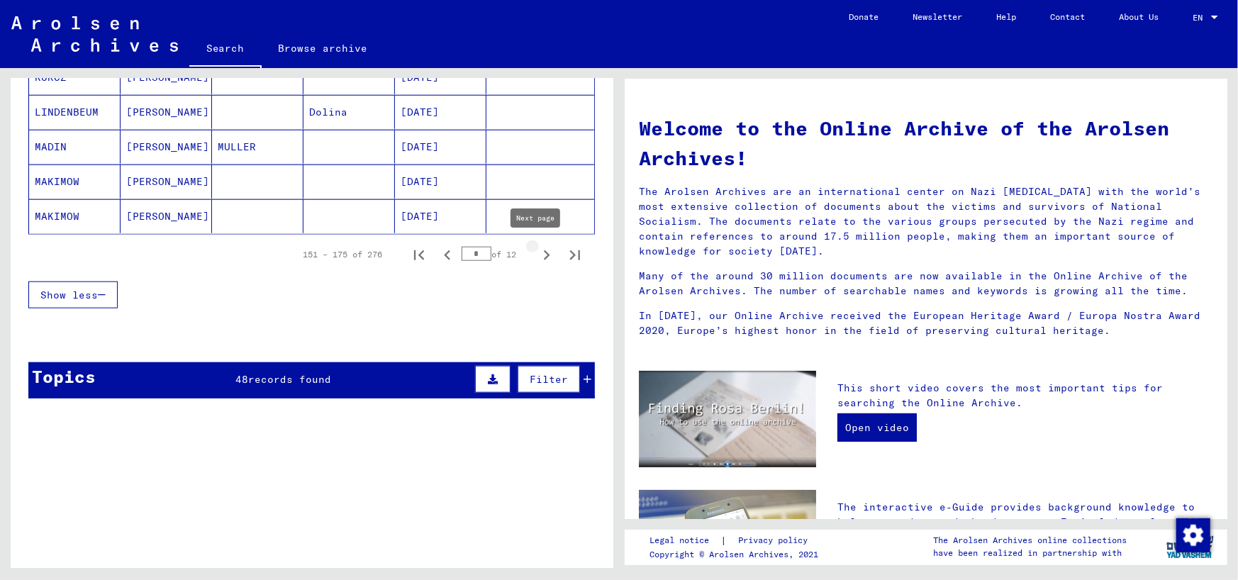
click at [537, 252] on icon "Next page" at bounding box center [547, 255] width 20 height 20
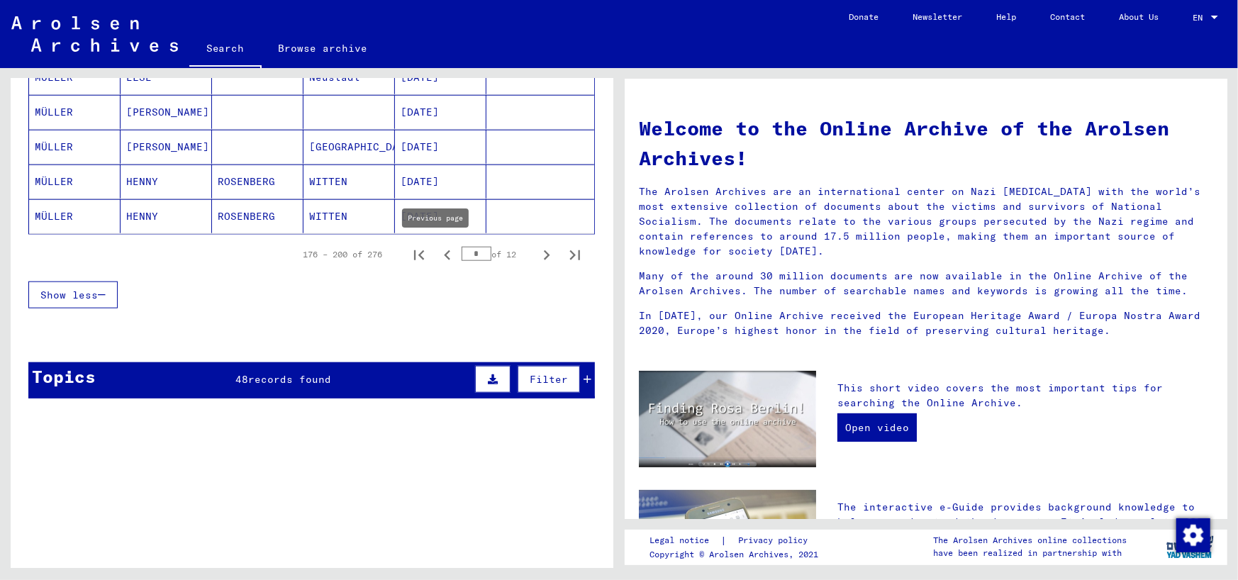
click at [438, 254] on icon "Previous page" at bounding box center [447, 255] width 20 height 20
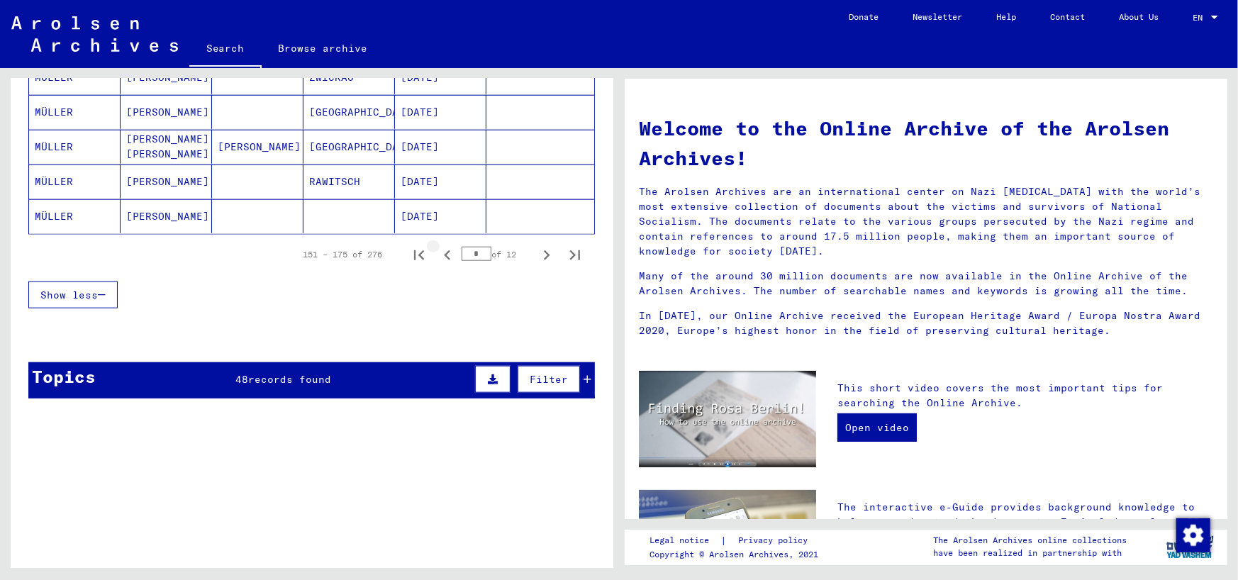
click at [438, 254] on icon "Previous page" at bounding box center [447, 255] width 20 height 20
click at [439, 254] on icon "Previous page" at bounding box center [447, 255] width 20 height 20
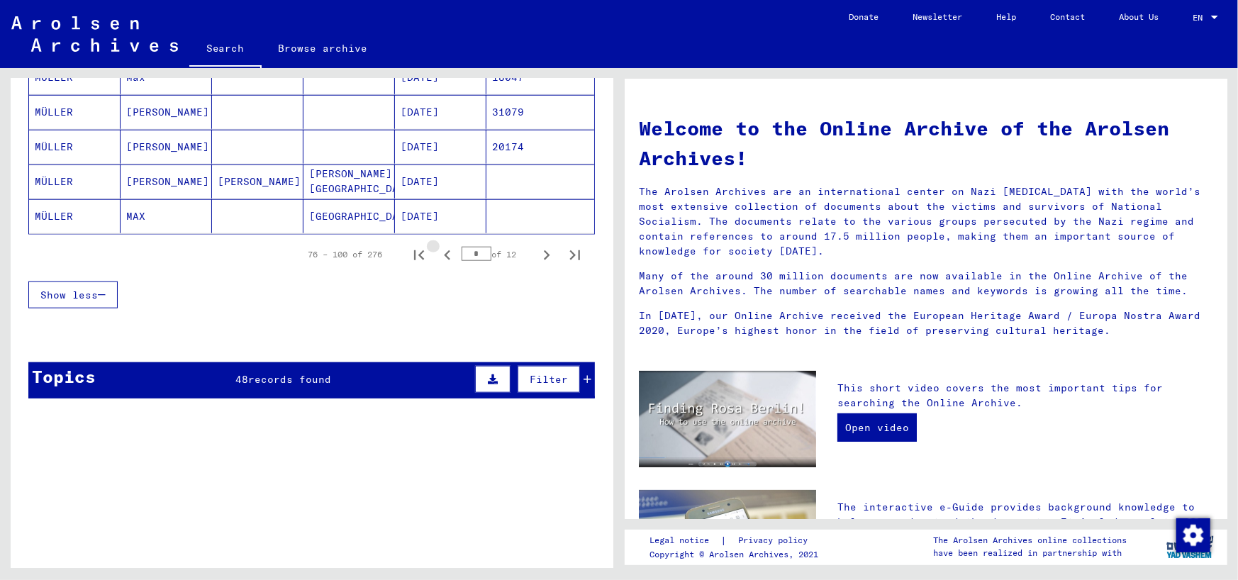
click at [440, 253] on icon "Previous page" at bounding box center [447, 255] width 20 height 20
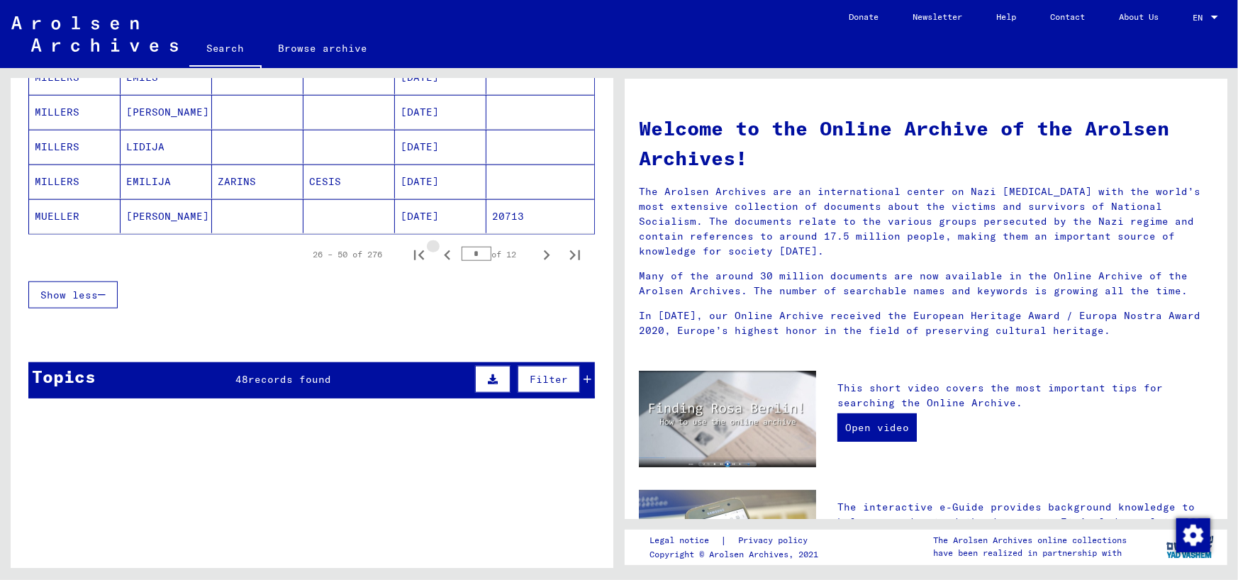
click at [441, 253] on icon "Previous page" at bounding box center [447, 255] width 20 height 20
type input "*"
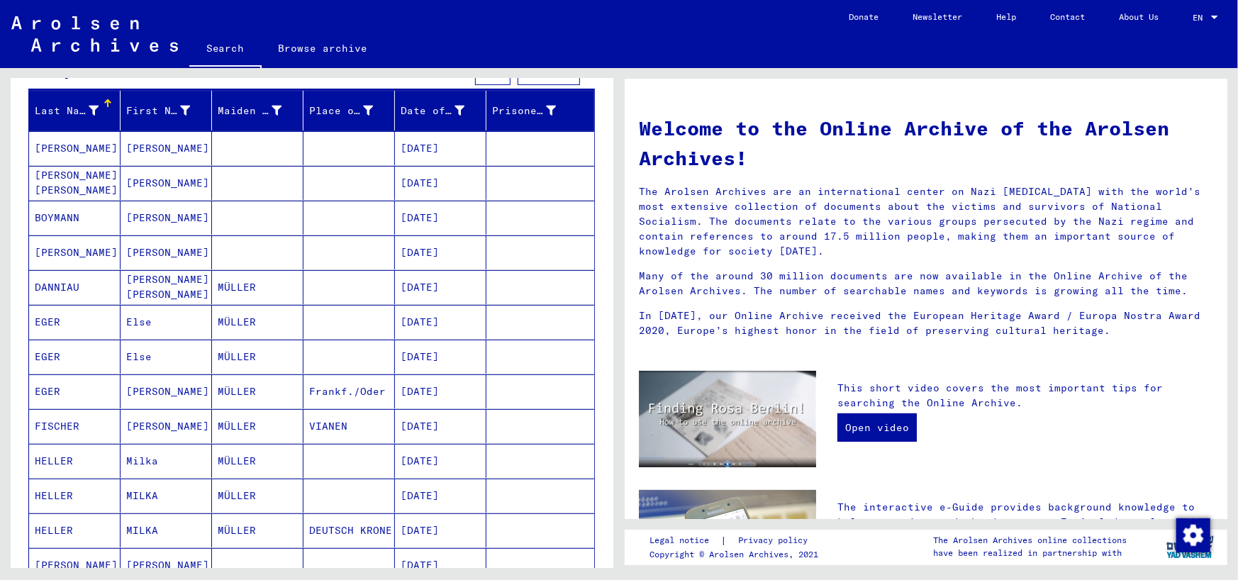
scroll to position [0, 0]
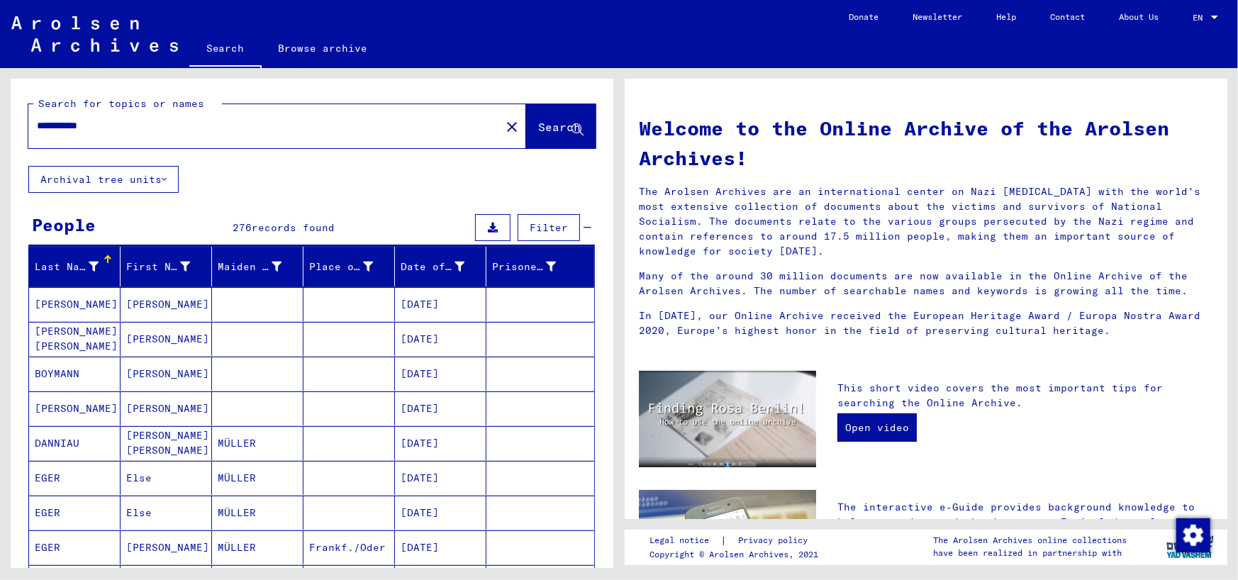
drag, startPoint x: 69, startPoint y: 125, endPoint x: 13, endPoint y: 123, distance: 56.0
click at [13, 123] on div "**********" at bounding box center [312, 122] width 602 height 87
type input "**********"
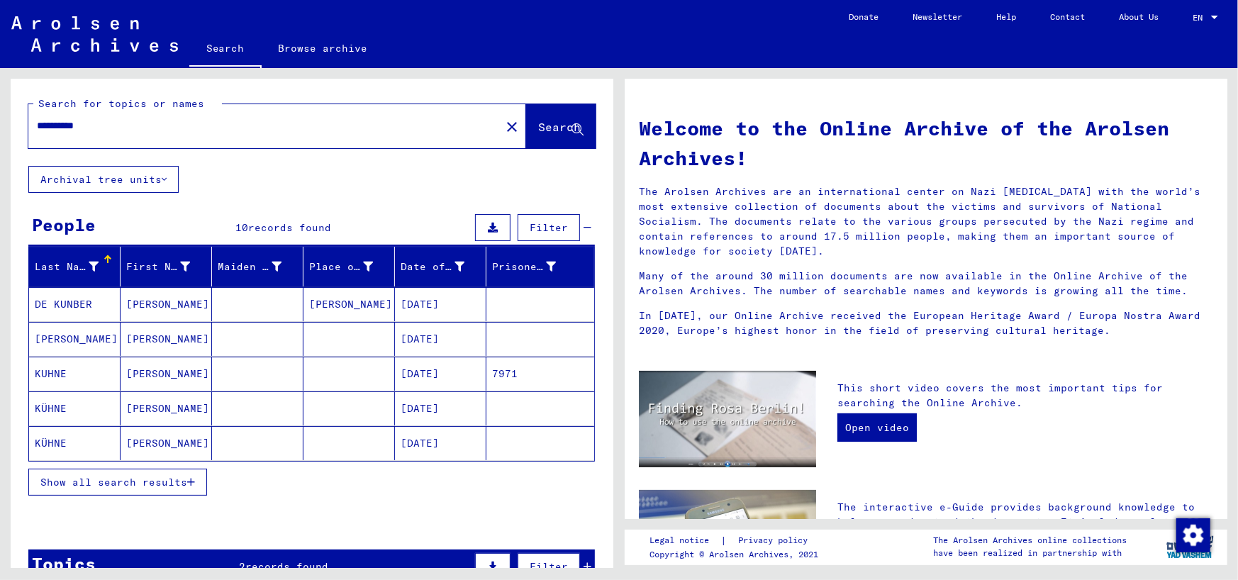
click at [130, 485] on span "Show all search results" at bounding box center [113, 482] width 147 height 13
